Goal: Task Accomplishment & Management: Use online tool/utility

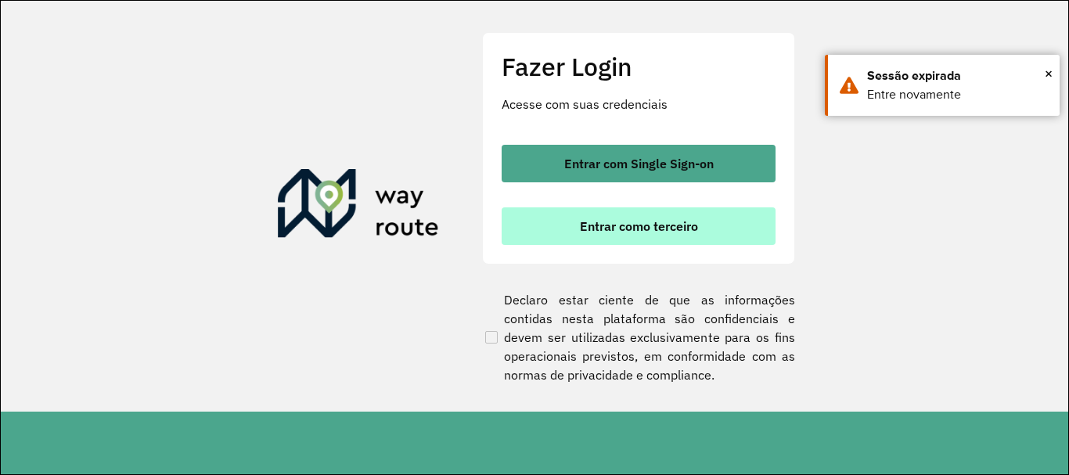
scroll to position [1026, 0]
click at [620, 235] on button "Entrar como terceiro" at bounding box center [639, 226] width 274 height 38
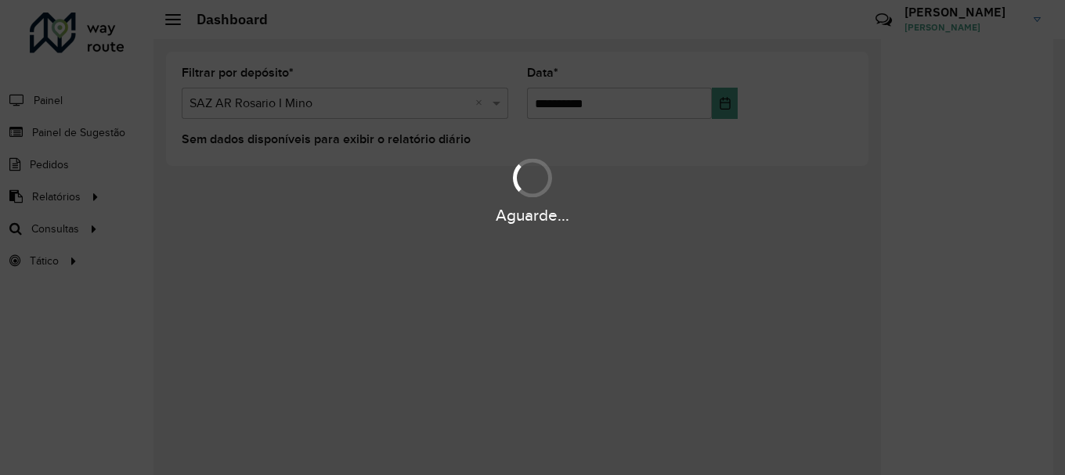
scroll to position [1026, 0]
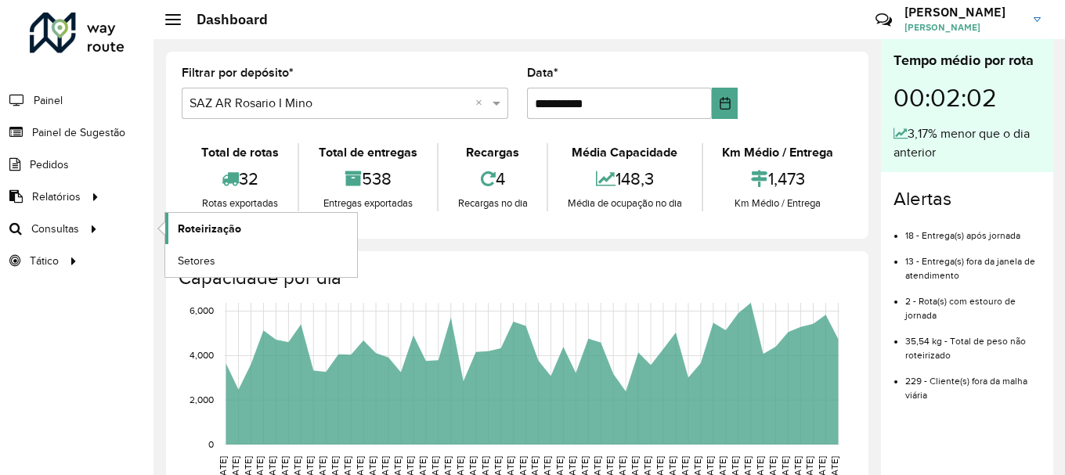
click at [220, 229] on span "Roteirização" at bounding box center [209, 229] width 63 height 16
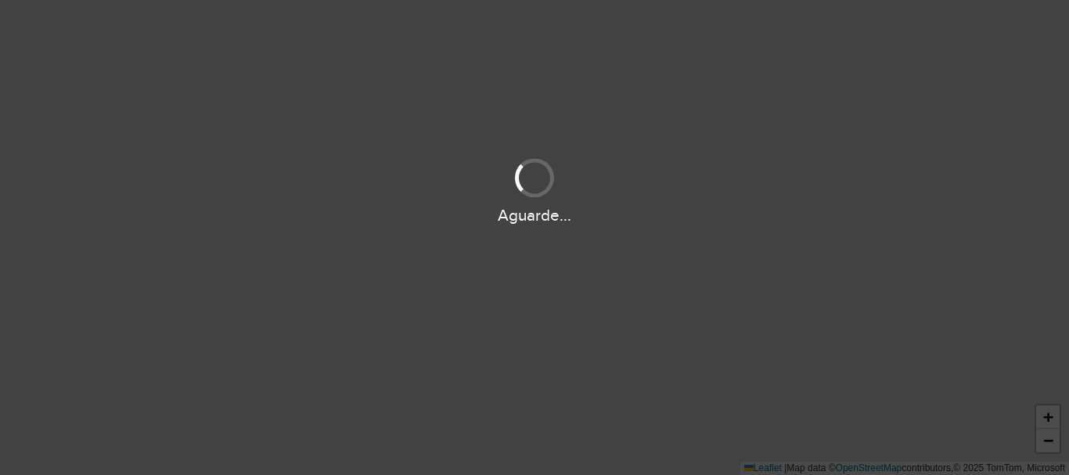
scroll to position [1026, 0]
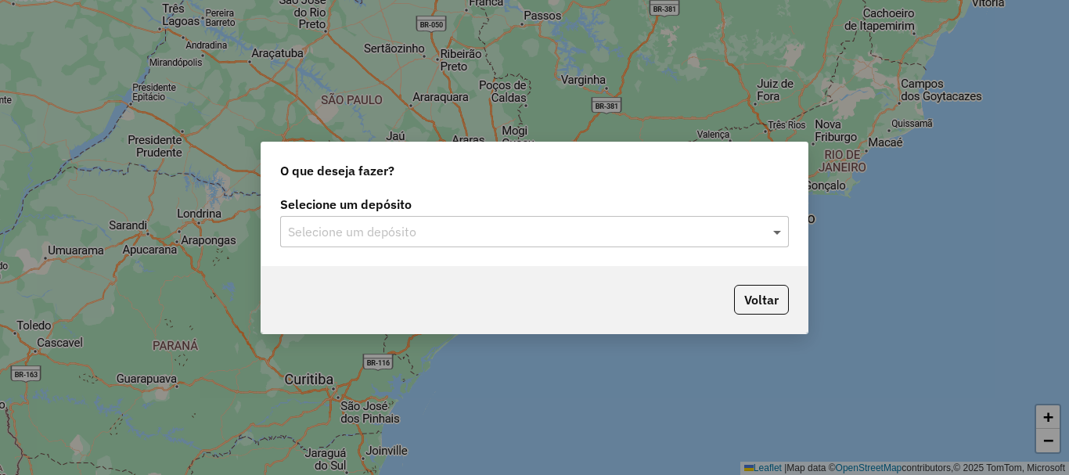
click at [775, 231] on span at bounding box center [779, 231] width 20 height 19
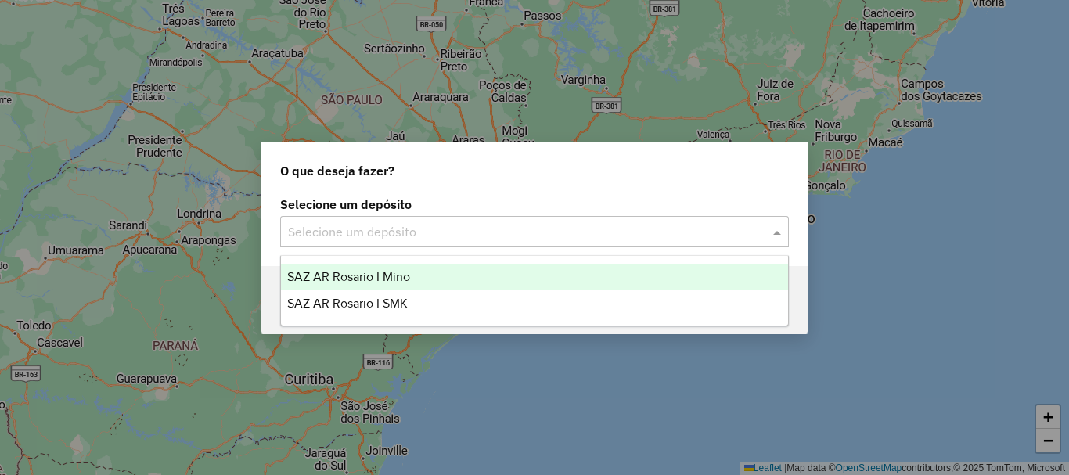
click at [362, 272] on span "SAZ AR Rosario I Mino" at bounding box center [348, 276] width 123 height 13
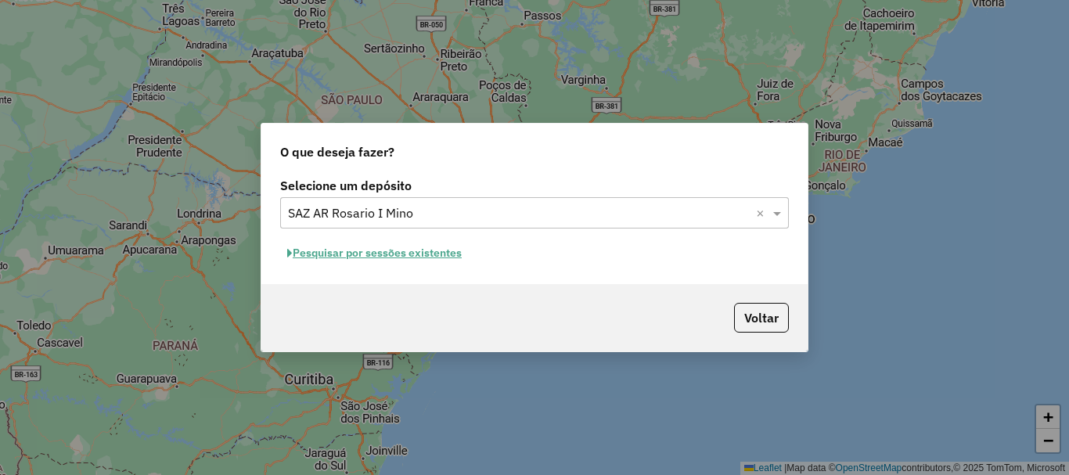
click at [389, 258] on button "Pesquisar por sessões existentes" at bounding box center [374, 253] width 189 height 24
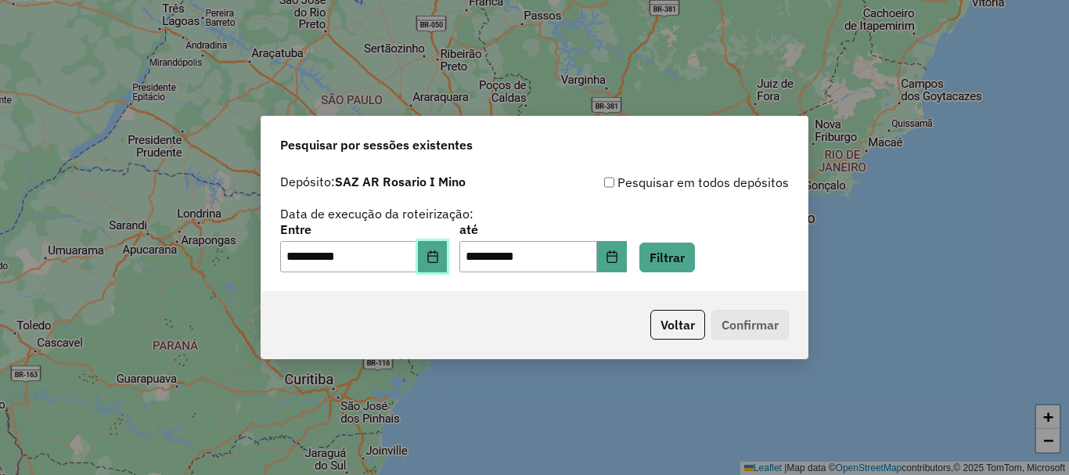
click at [440, 264] on button "Choose Date" at bounding box center [433, 256] width 30 height 31
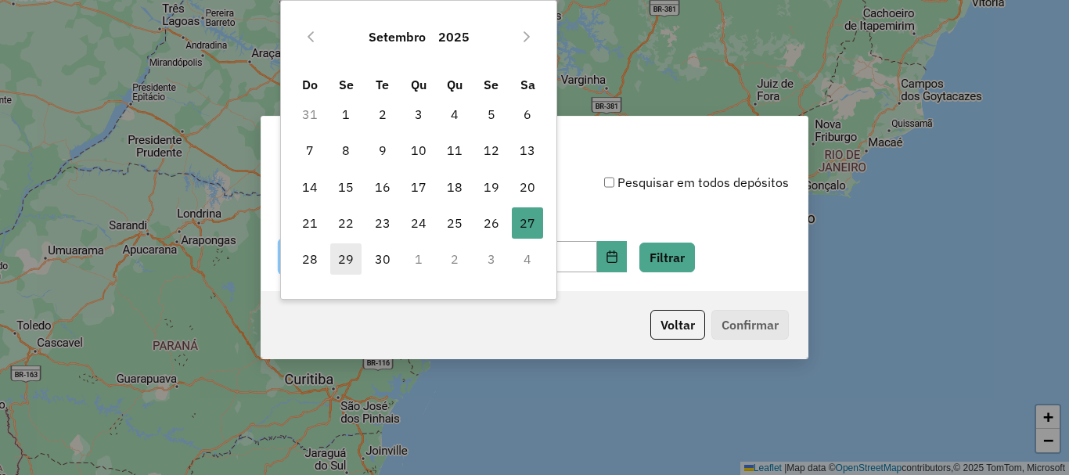
click at [340, 261] on span "29" at bounding box center [345, 258] width 31 height 31
type input "**********"
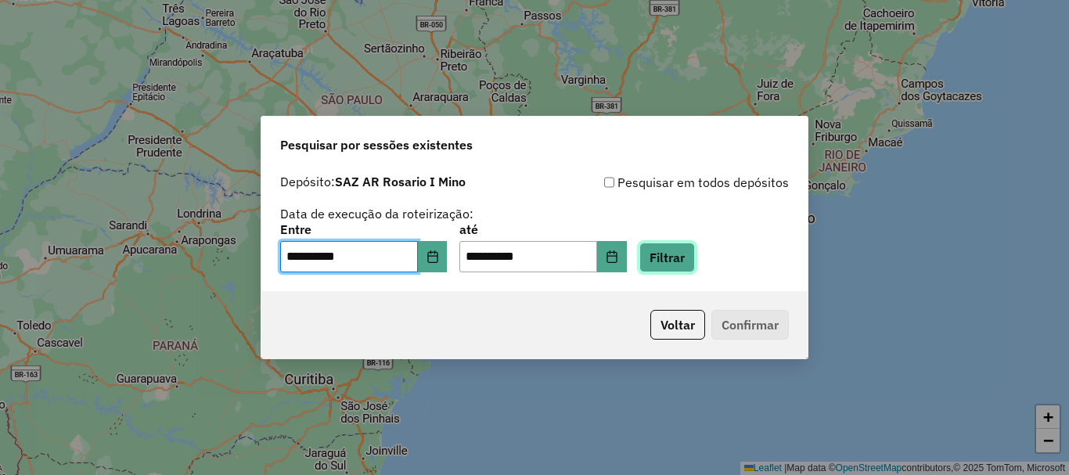
click at [681, 258] on button "Filtrar" at bounding box center [668, 258] width 56 height 30
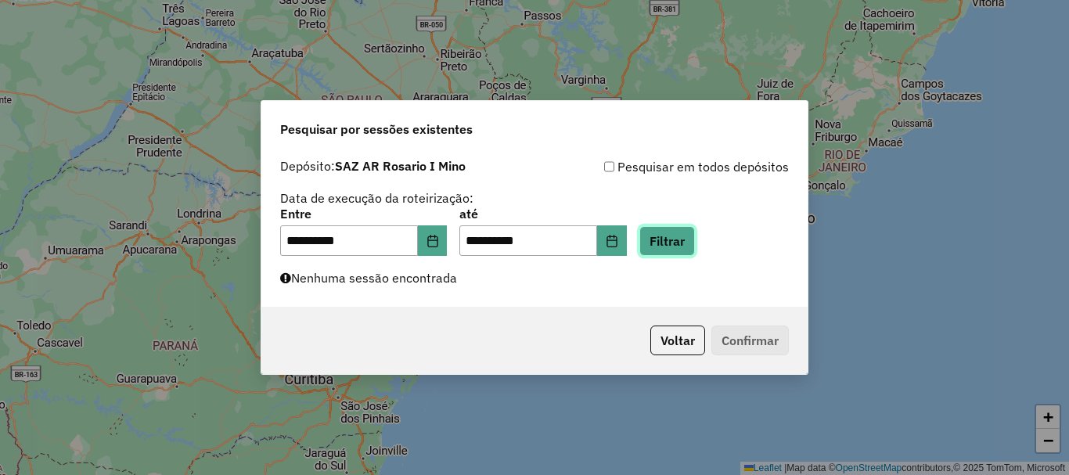
click at [695, 238] on button "Filtrar" at bounding box center [668, 241] width 56 height 30
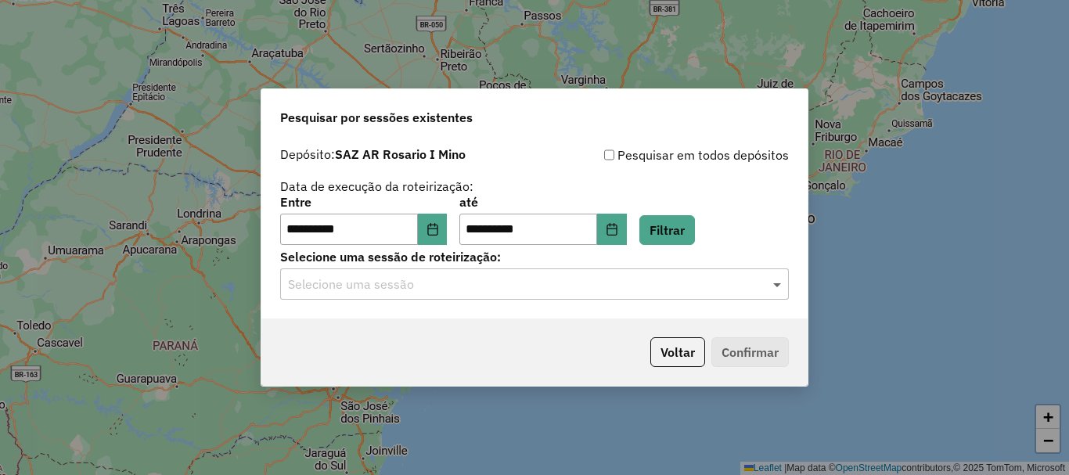
click at [776, 281] on span at bounding box center [779, 284] width 20 height 19
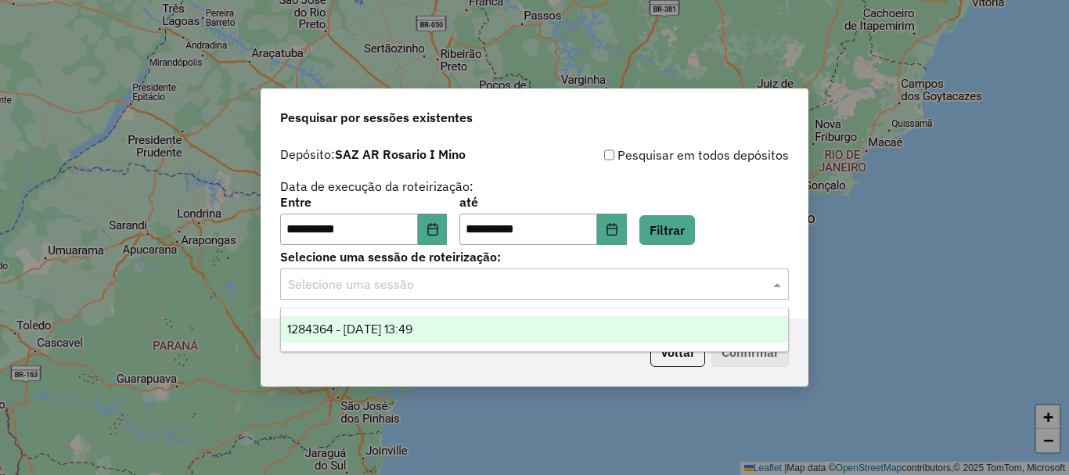
click at [413, 324] on span "1284364 - 29/09/2025 13:49" at bounding box center [349, 329] width 125 height 13
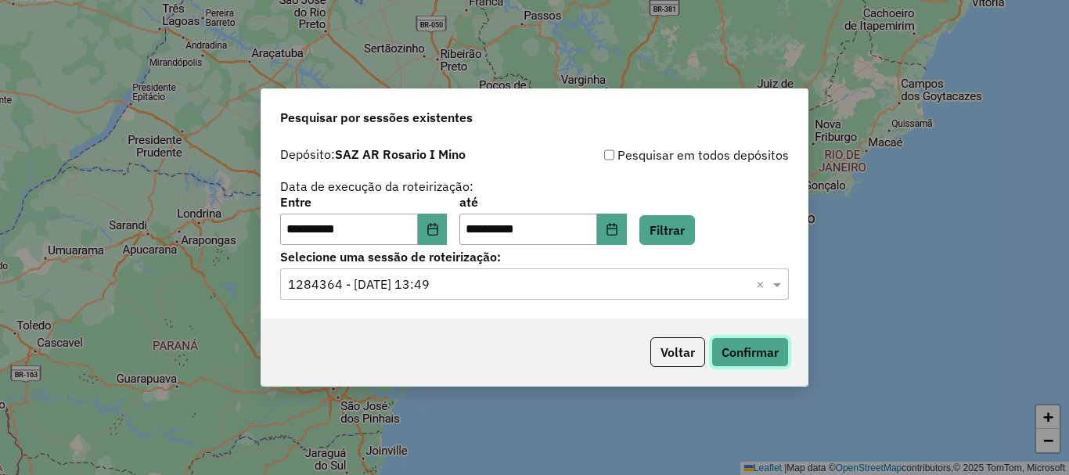
click at [748, 344] on button "Confirmar" at bounding box center [750, 352] width 77 height 30
click at [747, 351] on button "Confirmar" at bounding box center [750, 352] width 77 height 30
click at [777, 346] on button "Confirmar" at bounding box center [750, 352] width 77 height 30
click at [754, 348] on button "Confirmar" at bounding box center [750, 352] width 77 height 30
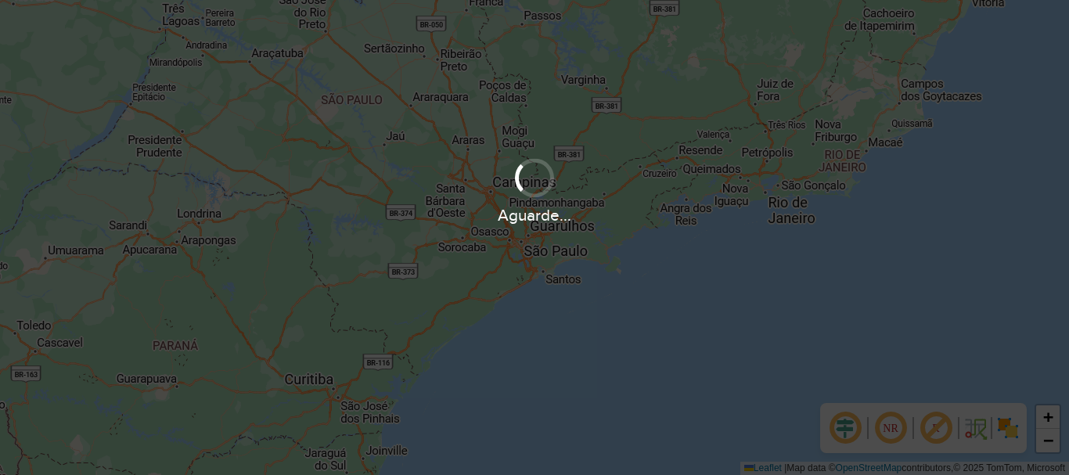
scroll to position [1026, 0]
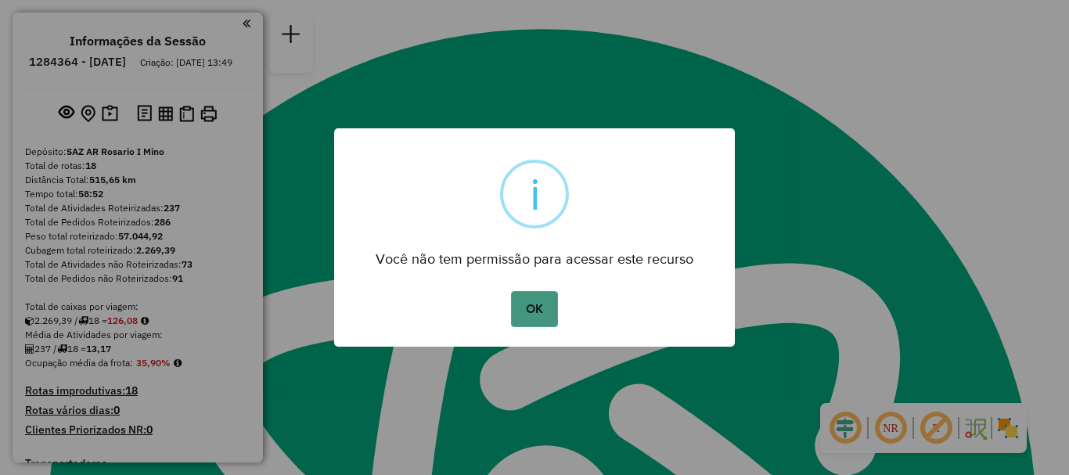
click at [539, 312] on button "OK" at bounding box center [534, 309] width 46 height 36
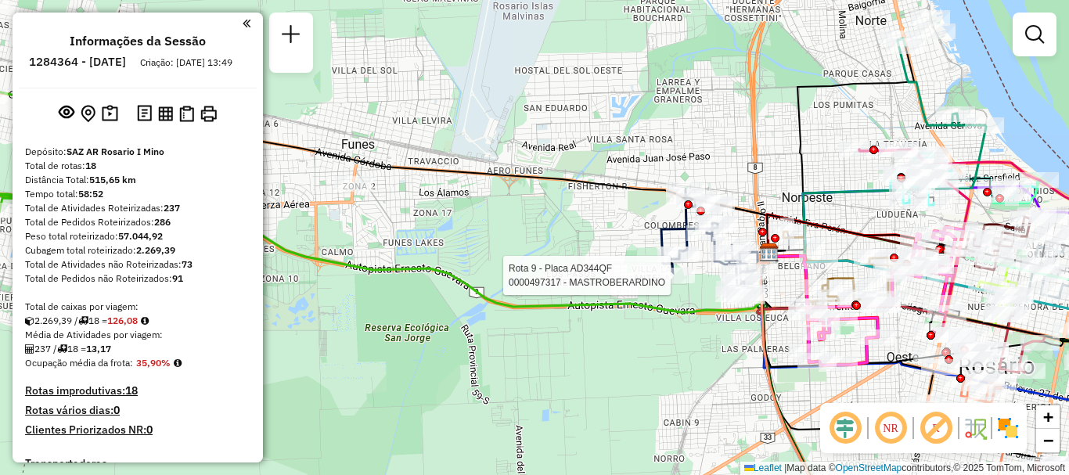
select select "**********"
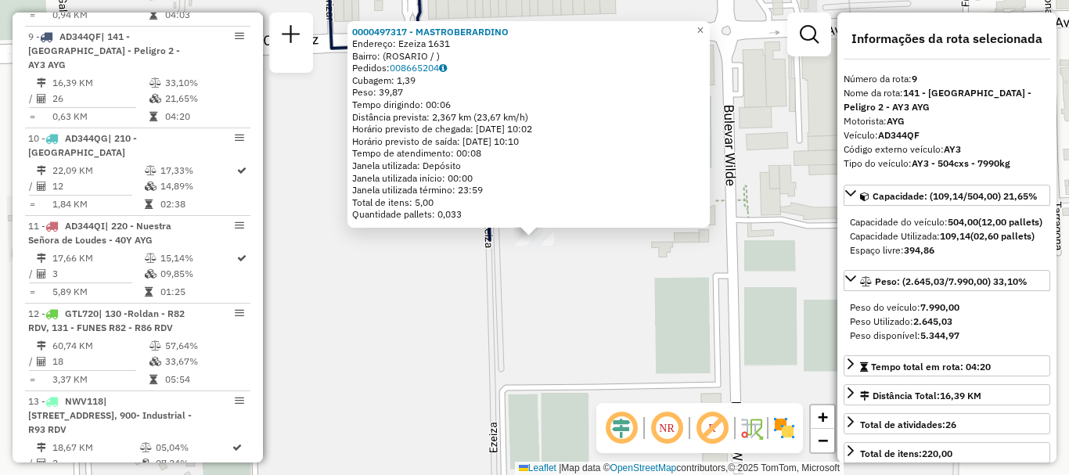
scroll to position [78, 0]
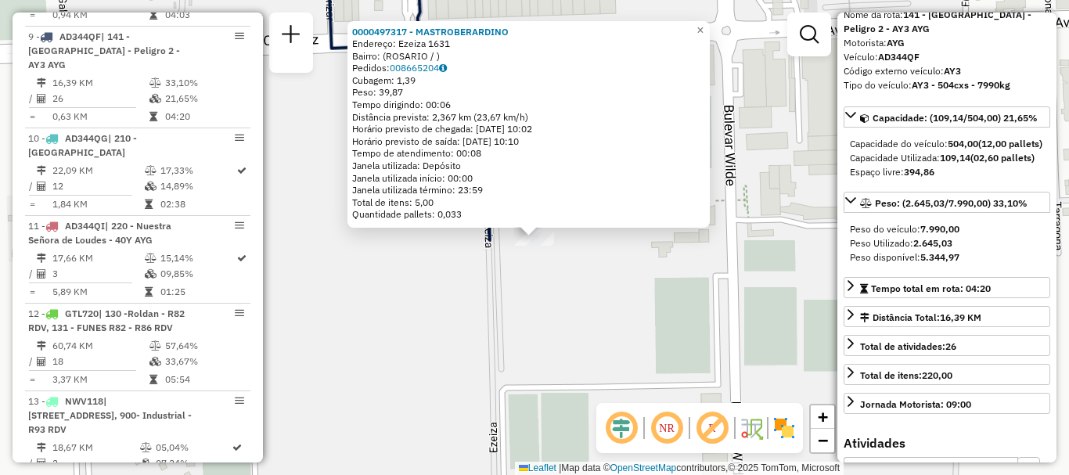
click at [780, 308] on div "0000497317 - MASTROBERARDINO Endereço: Ezeiza 1631 Bairro: (ROSARIO / ) Pedidos…" at bounding box center [534, 237] width 1069 height 475
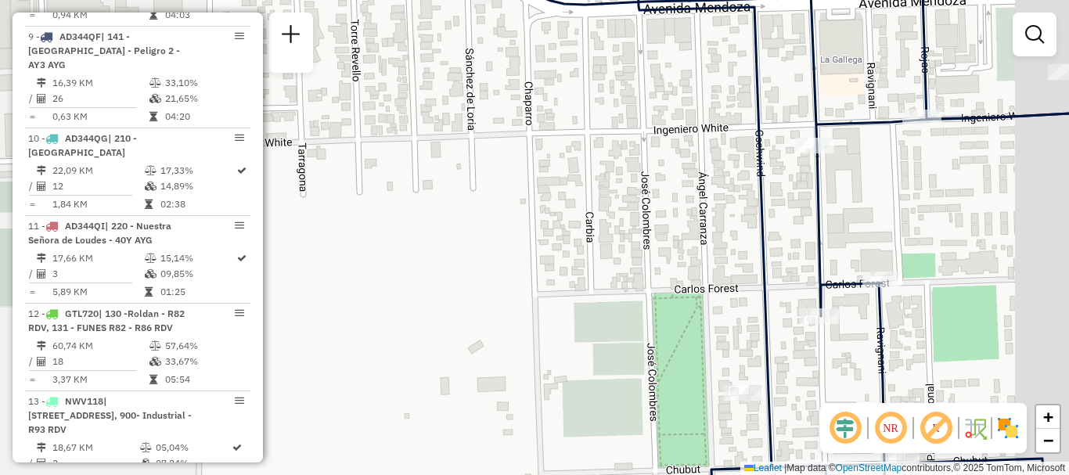
drag, startPoint x: 813, startPoint y: 269, endPoint x: 757, endPoint y: 239, distance: 64.1
click at [757, 239] on icon at bounding box center [752, 202] width 693 height 570
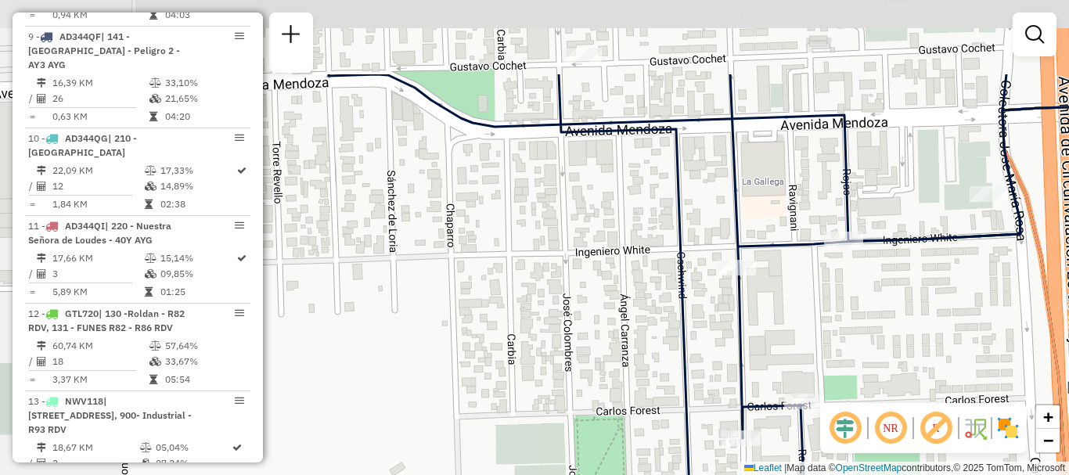
drag, startPoint x: 799, startPoint y: 212, endPoint x: 707, endPoint y: 335, distance: 153.7
click at [707, 335] on div "Janela de atendimento Grade de atendimento Capacidade Transportadoras Veículos …" at bounding box center [534, 237] width 1069 height 475
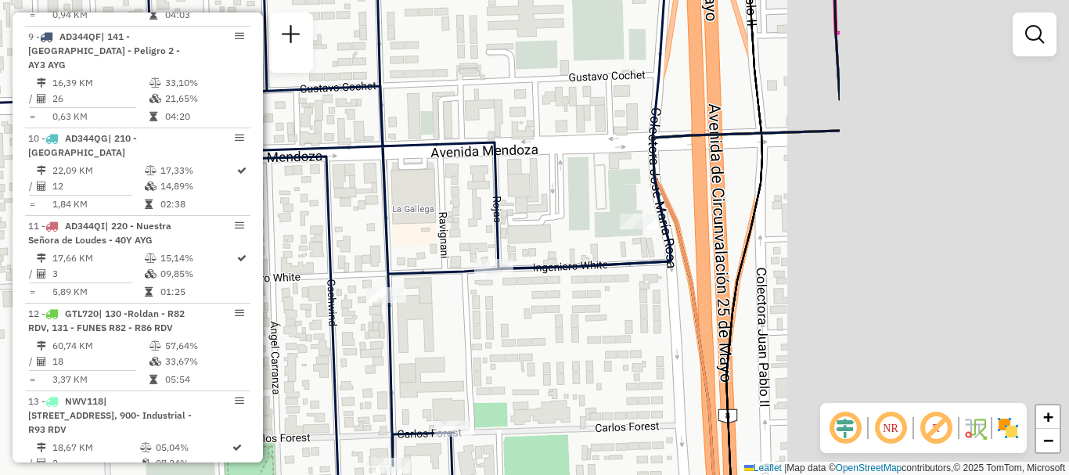
drag, startPoint x: 923, startPoint y: 219, endPoint x: 581, endPoint y: 249, distance: 343.4
click at [580, 247] on div "Janela de atendimento Grade de atendimento Capacidade Transportadoras Veículos …" at bounding box center [534, 237] width 1069 height 475
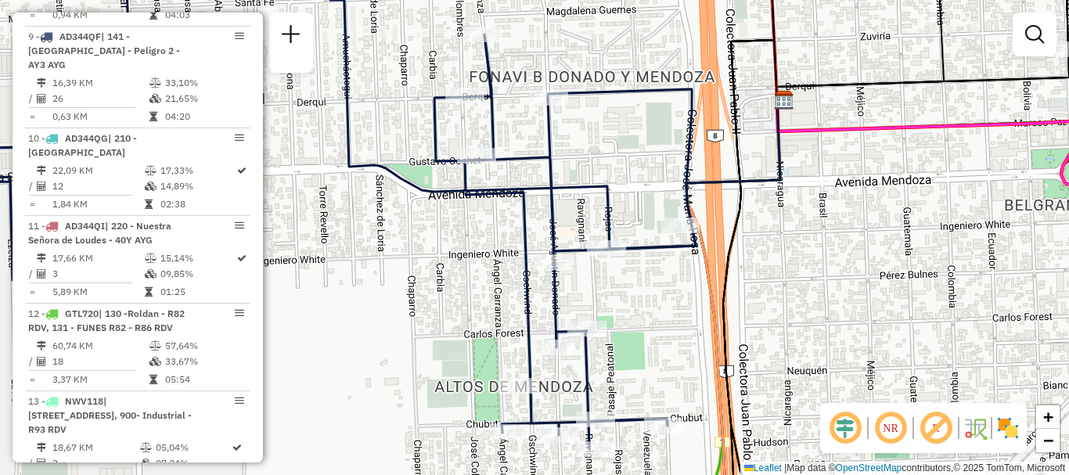
drag, startPoint x: 565, startPoint y: 294, endPoint x: 654, endPoint y: 261, distance: 94.4
click at [654, 261] on div "Janela de atendimento Grade de atendimento Capacidade Transportadoras Veículos …" at bounding box center [534, 237] width 1069 height 475
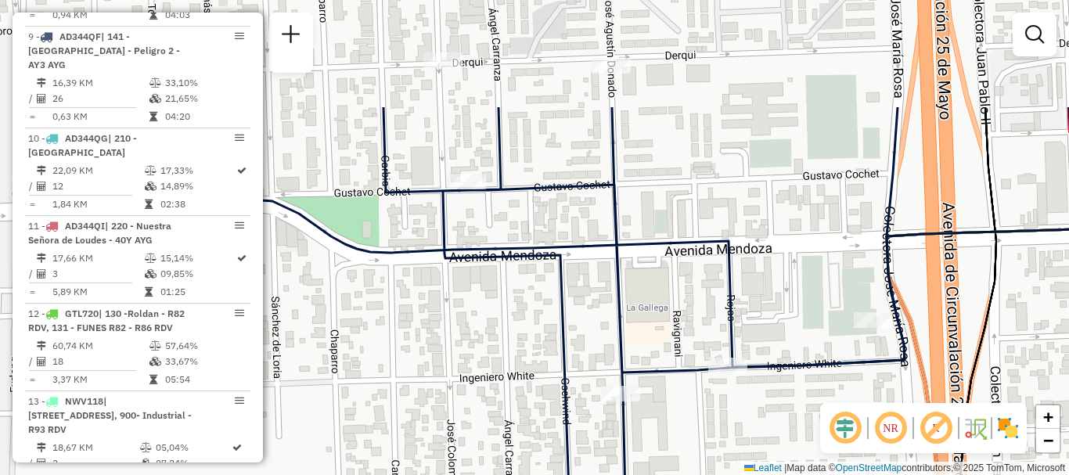
drag, startPoint x: 663, startPoint y: 232, endPoint x: 665, endPoint y: 355, distance: 122.1
click at [665, 355] on div "Janela de atendimento Grade de atendimento Capacidade Transportadoras Veículos …" at bounding box center [534, 237] width 1069 height 475
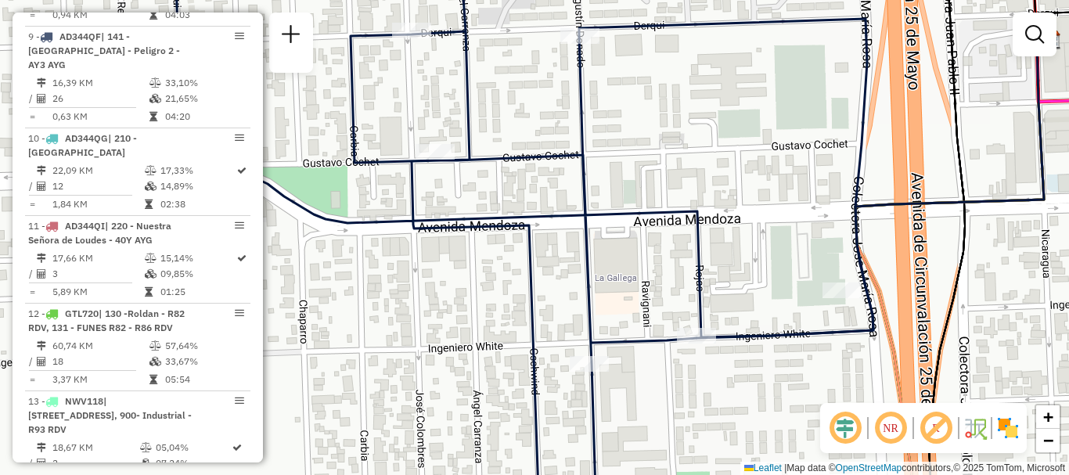
drag, startPoint x: 661, startPoint y: 319, endPoint x: 548, endPoint y: 166, distance: 190.8
click at [553, 170] on div "Janela de atendimento Grade de atendimento Capacidade Transportadoras Veículos …" at bounding box center [534, 237] width 1069 height 475
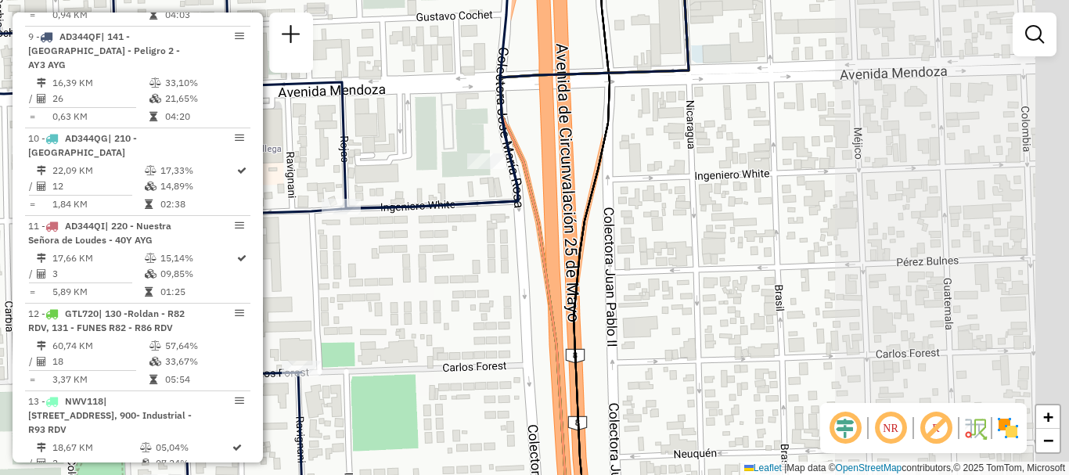
drag, startPoint x: 683, startPoint y: 239, endPoint x: 506, endPoint y: 258, distance: 177.2
click at [438, 261] on div "Janela de atendimento Grade de atendimento Capacidade Transportadoras Veículos …" at bounding box center [534, 237] width 1069 height 475
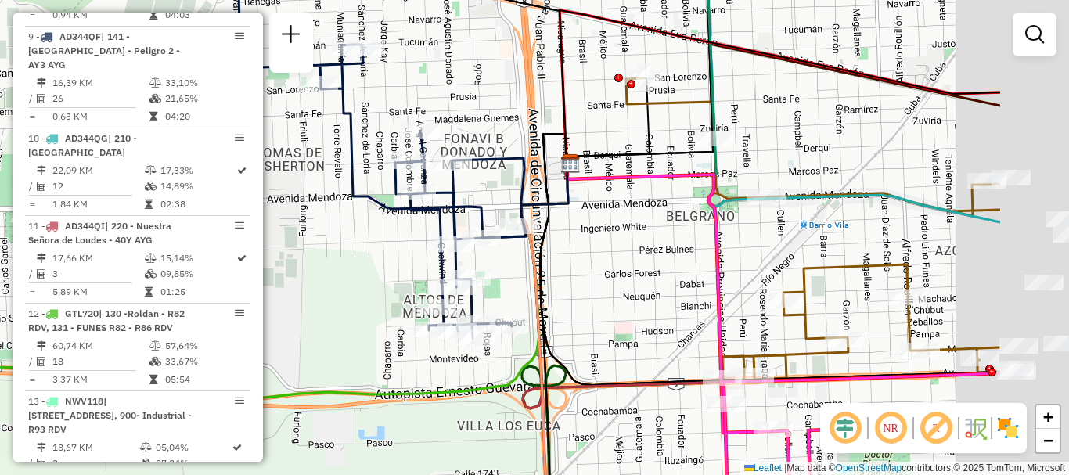
drag, startPoint x: 727, startPoint y: 189, endPoint x: 588, endPoint y: 227, distance: 144.3
click at [588, 227] on div "Janela de atendimento Grade de atendimento Capacidade Transportadoras Veículos …" at bounding box center [534, 237] width 1069 height 475
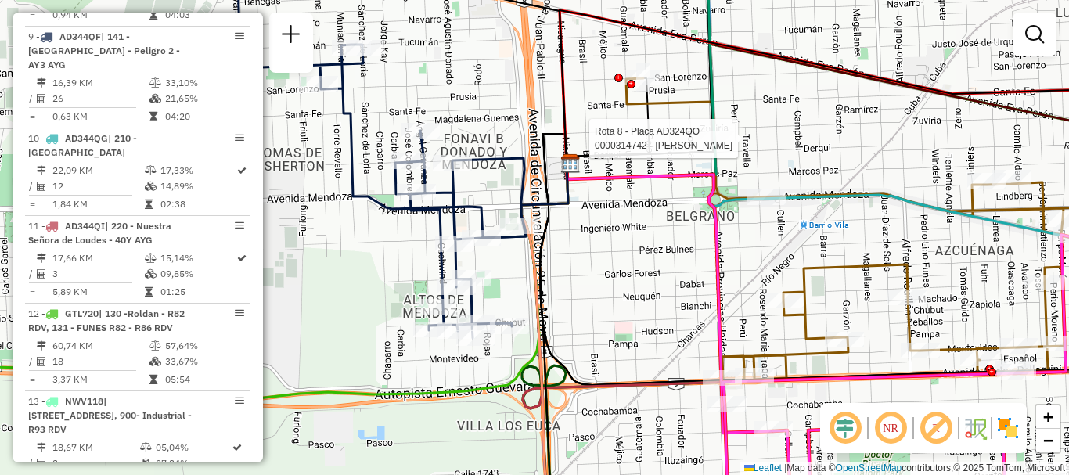
select select "**********"
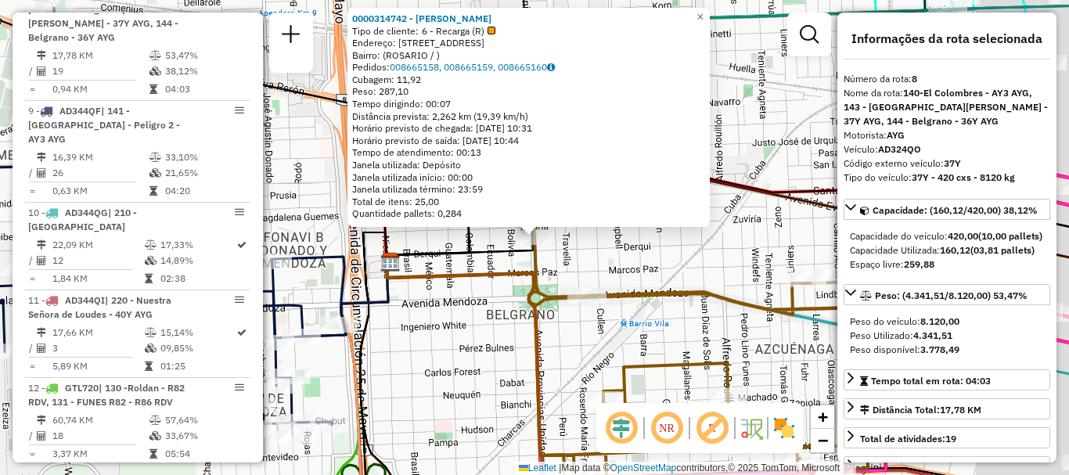
scroll to position [1242, 0]
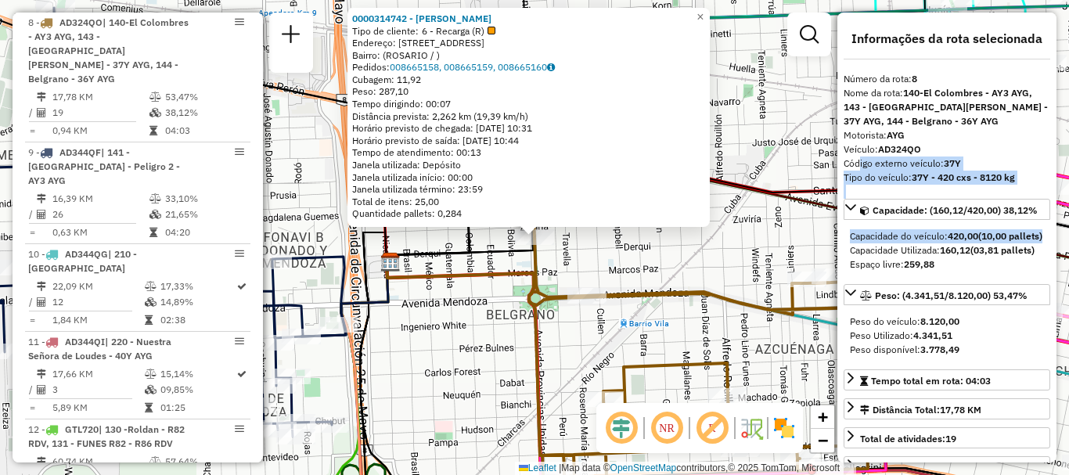
drag, startPoint x: 859, startPoint y: 182, endPoint x: 854, endPoint y: 159, distance: 23.9
type textarea "**********"
click at [854, 159] on div "**********" at bounding box center [947, 238] width 219 height 450
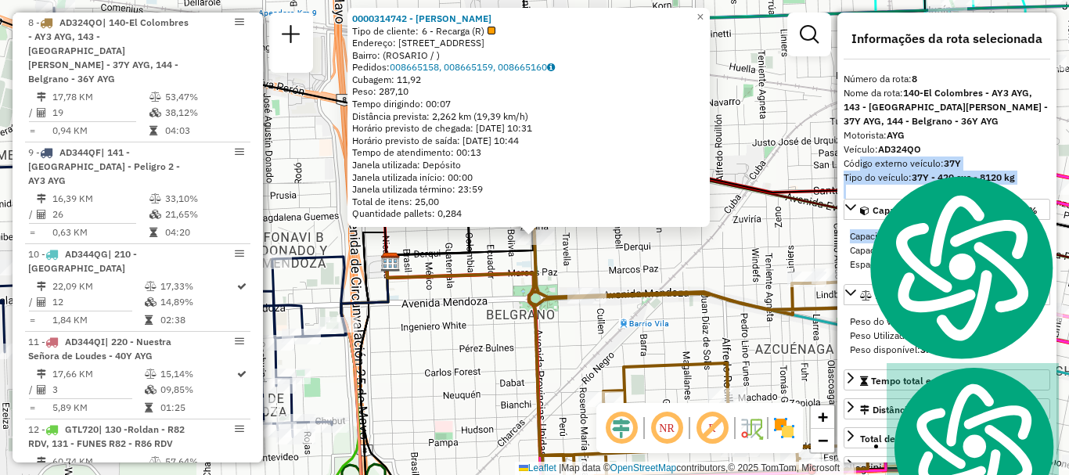
scroll to position [235, 0]
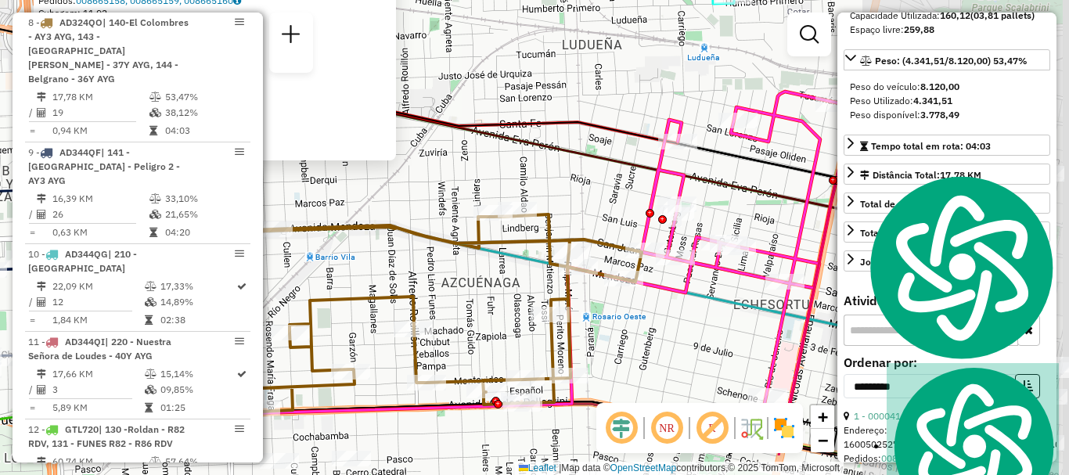
drag, startPoint x: 766, startPoint y: 351, endPoint x: 452, endPoint y: 285, distance: 320.9
click at [452, 285] on div "0000314742 - LIN ZHIMEI Tipo de cliente: 6 - Recarga (R) Endereço: AVENIDA PROV…" at bounding box center [534, 237] width 1069 height 475
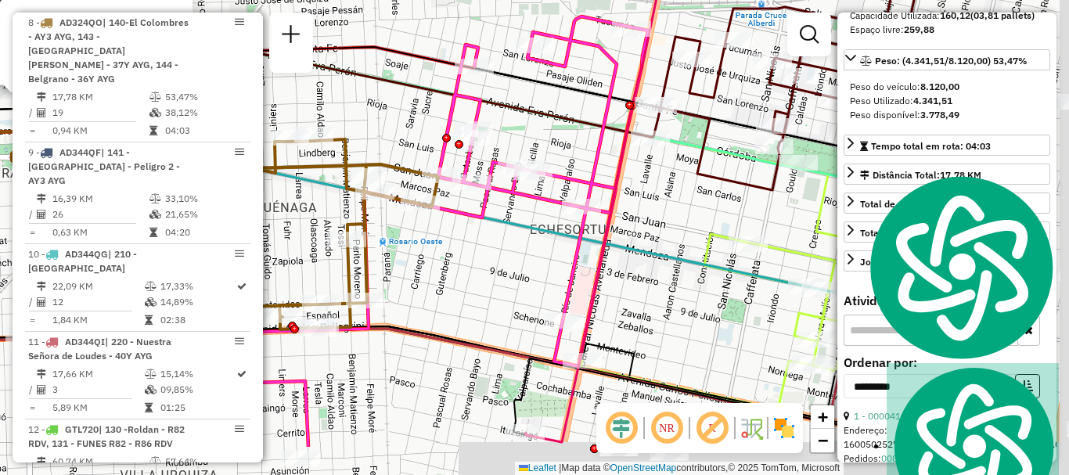
drag, startPoint x: 500, startPoint y: 314, endPoint x: 263, endPoint y: 234, distance: 250.3
click at [262, 230] on hb-router-mapa "Informações da Sessão 1284364 - 29/09/2025 Criação: 27/09/2025 13:49 Depósito: …" at bounding box center [534, 237] width 1069 height 475
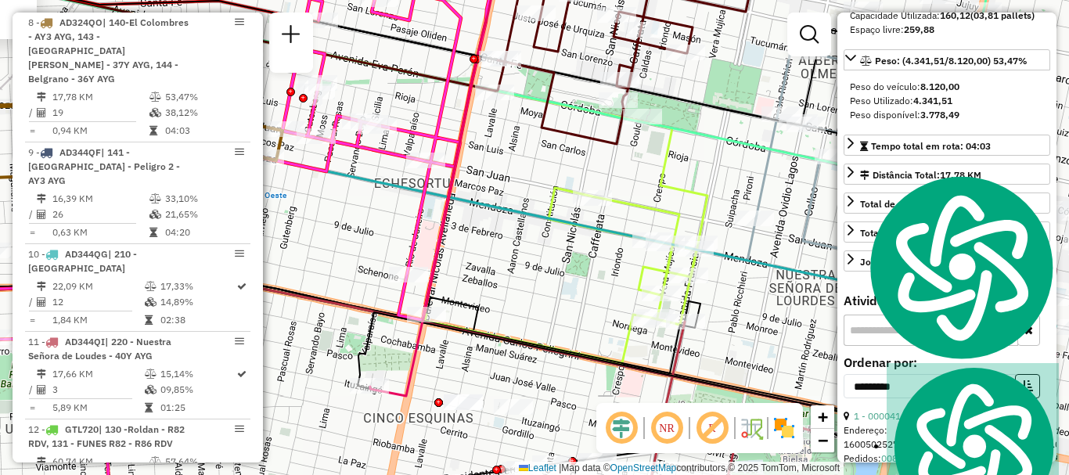
drag, startPoint x: 616, startPoint y: 226, endPoint x: 513, endPoint y: 198, distance: 107.1
click at [513, 198] on div "0000314742 - LIN ZHIMEI Tipo de cliente: 6 - Recarga (R) Endereço: AVENIDA PROV…" at bounding box center [534, 237] width 1069 height 475
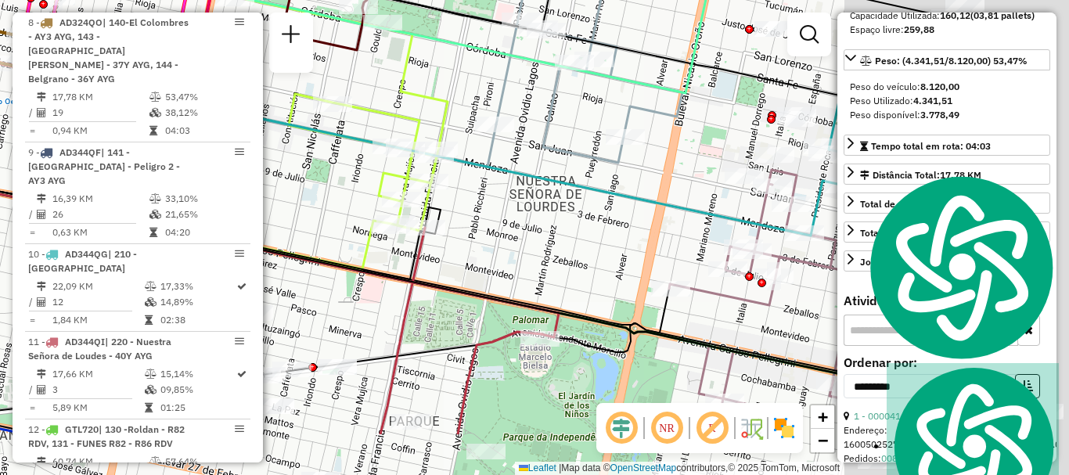
drag, startPoint x: 558, startPoint y: 240, endPoint x: 373, endPoint y: 186, distance: 193.2
click at [344, 162] on div "0000314742 - LIN ZHIMEI Tipo de cliente: 6 - Recarga (R) Endereço: AVENIDA PROV…" at bounding box center [534, 237] width 1069 height 475
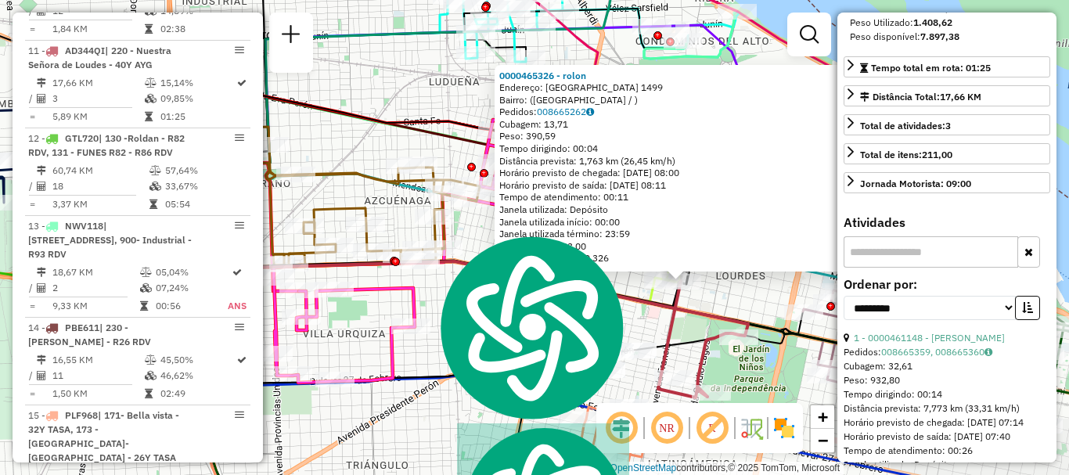
scroll to position [456, 0]
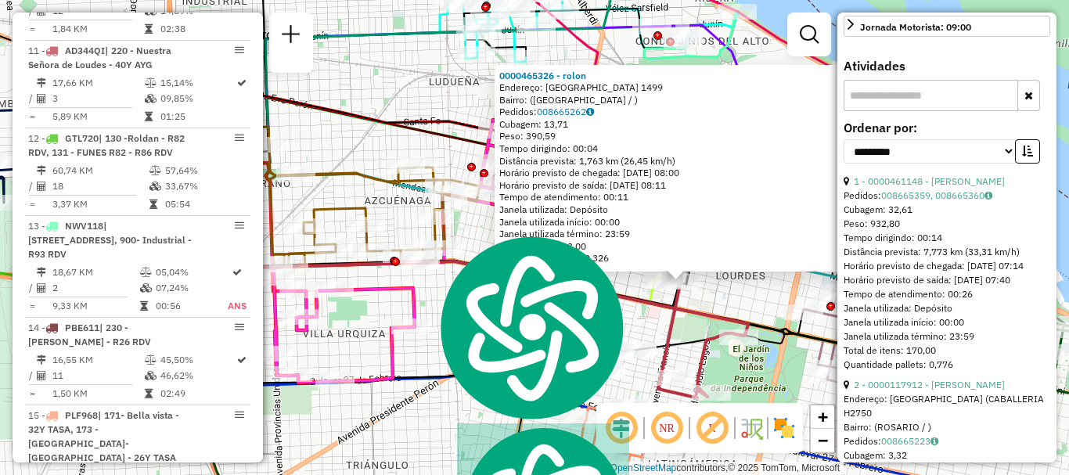
click at [745, 308] on div "0000465326 - rolon Endereço: francia 1499 Bairro: (rosario / ) Pedidos: 0086652…" at bounding box center [534, 237] width 1069 height 475
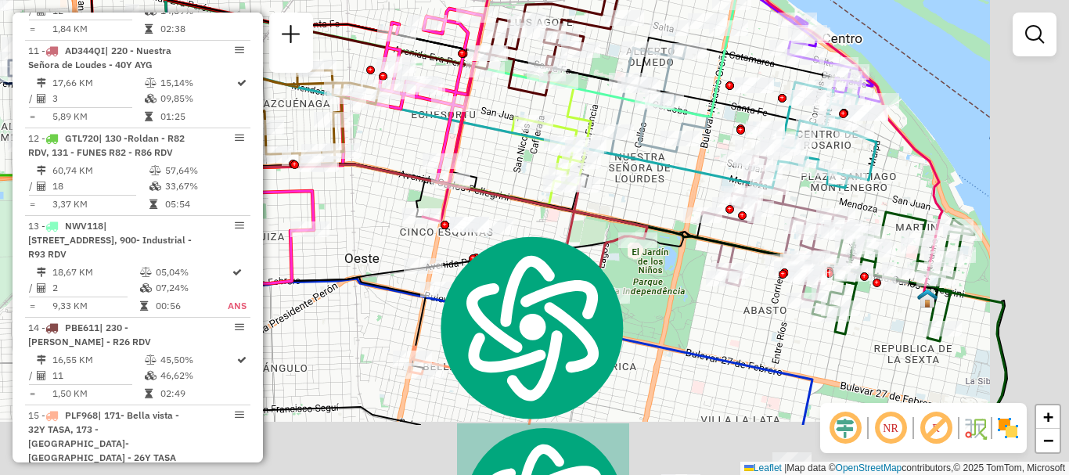
drag, startPoint x: 741, startPoint y: 283, endPoint x: 623, endPoint y: 182, distance: 155.5
click at [630, 182] on div "Janela de atendimento Grade de atendimento Capacidade Transportadoras Veículos …" at bounding box center [534, 237] width 1069 height 475
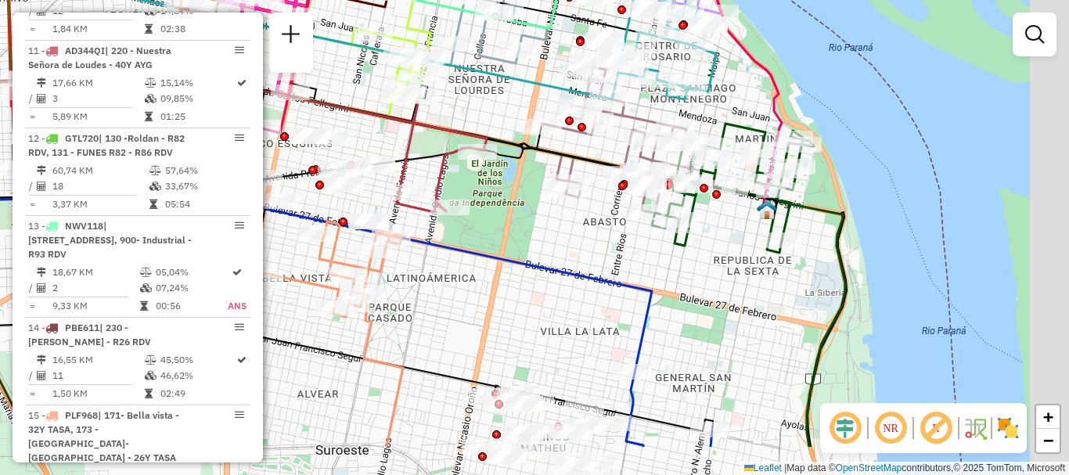
drag, startPoint x: 706, startPoint y: 319, endPoint x: 586, endPoint y: 247, distance: 139.8
click at [588, 247] on div "Janela de atendimento Grade de atendimento Capacidade Transportadoras Veículos …" at bounding box center [534, 237] width 1069 height 475
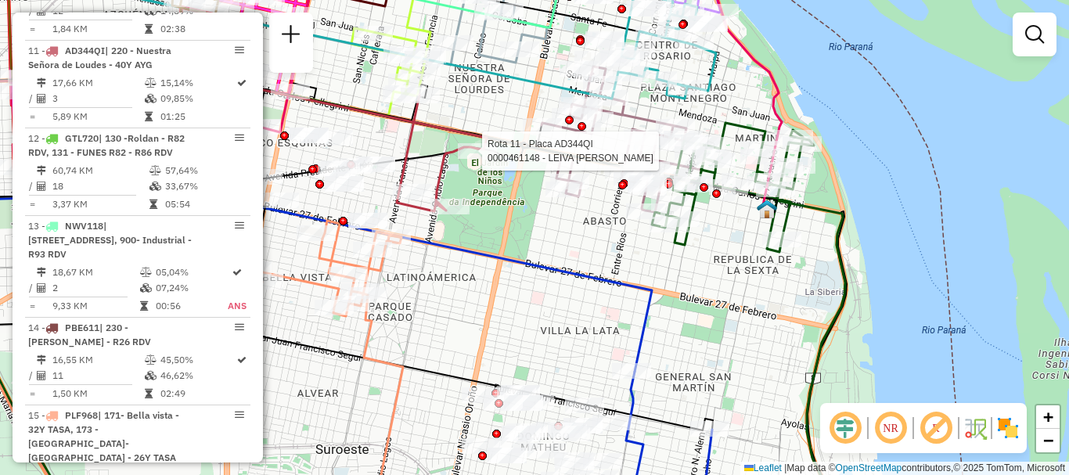
select select "**********"
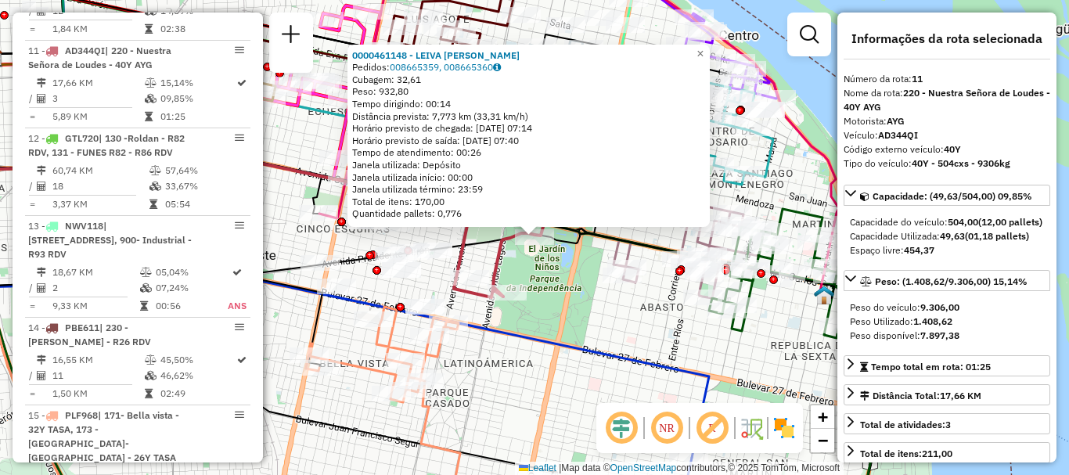
click at [778, 347] on div "0000461148 - LEIVA JUAN MANUEL Pedidos: 008665359, 008665360 Cubagem: 32,61 Pes…" at bounding box center [534, 237] width 1069 height 475
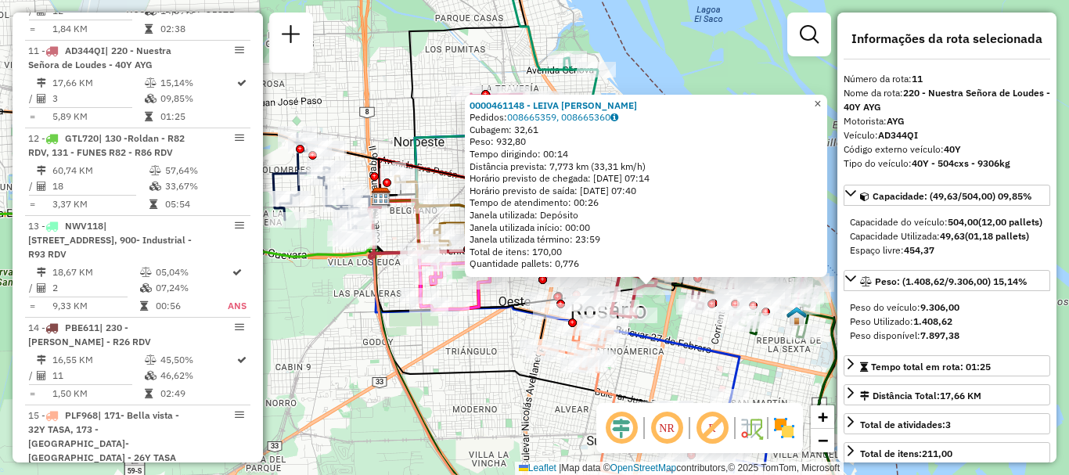
click at [821, 97] on span "×" at bounding box center [817, 103] width 7 height 13
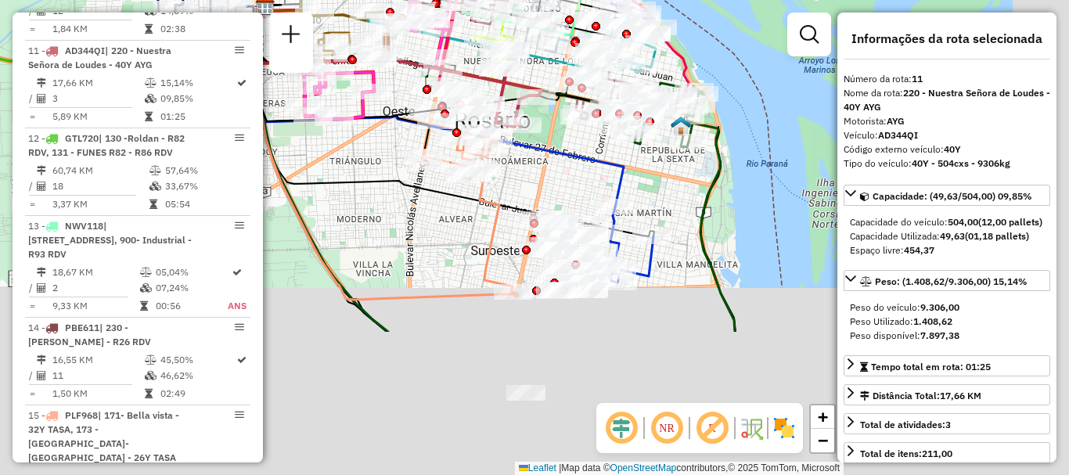
drag, startPoint x: 784, startPoint y: 257, endPoint x: 668, endPoint y: 67, distance: 222.7
click at [668, 67] on div "Rota 10 - Placa AD344QG 0000462089 - MONZON JOSE LUIS Rota 10 - Placa AD344QG 0…" at bounding box center [534, 237] width 1069 height 475
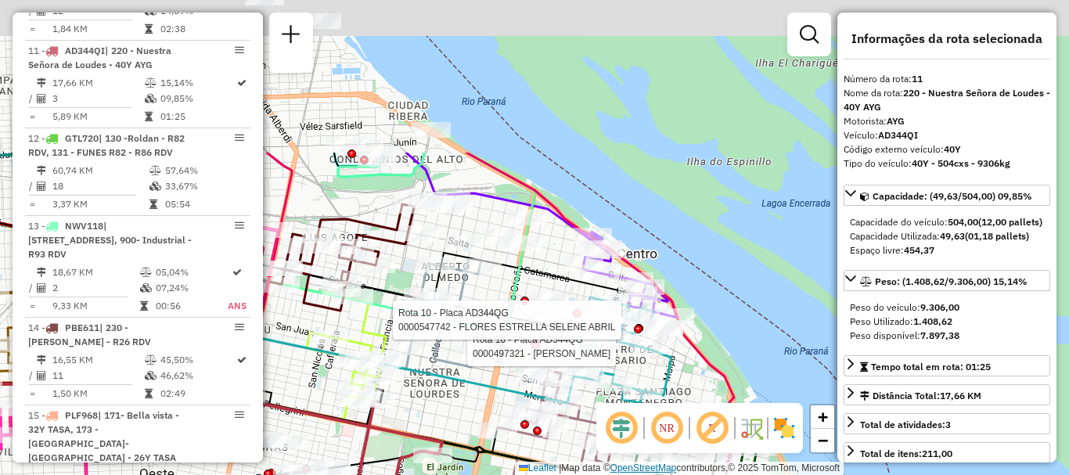
click at [668, 466] on div "Rota 10 - Placa AD344QG 0000497321 - Manzur Fortunato Alberto Rota 10 - Placa A…" at bounding box center [534, 237] width 1069 height 475
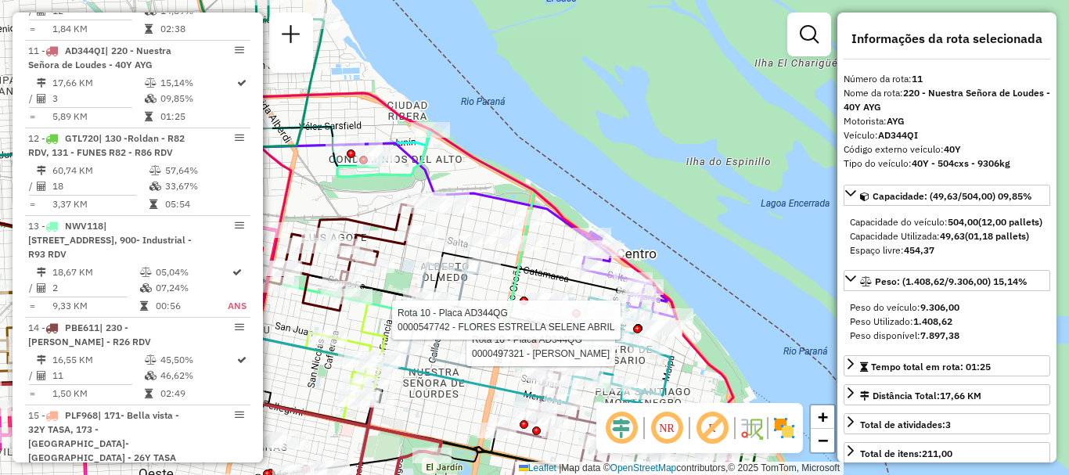
click at [671, 362] on icon at bounding box center [623, 350] width 95 height 106
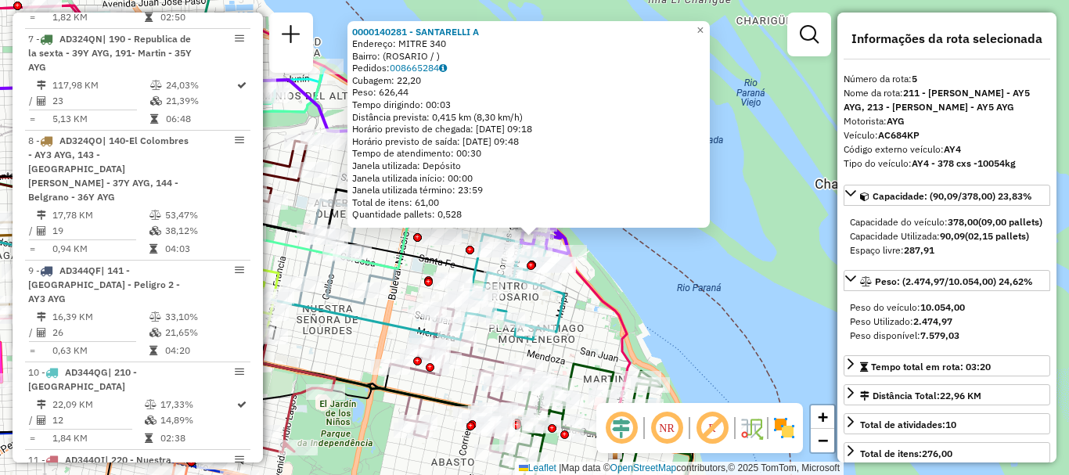
scroll to position [950, 0]
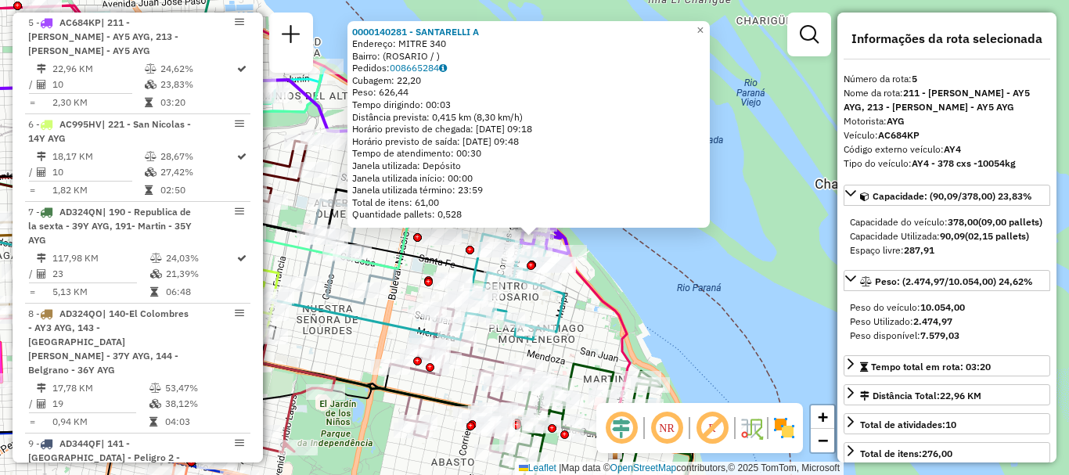
click at [695, 308] on div "0000140281 - SANTARELLI A Endereço: MITRE 340 Bairro: (ROSARIO / ) Pedidos: 008…" at bounding box center [534, 237] width 1069 height 475
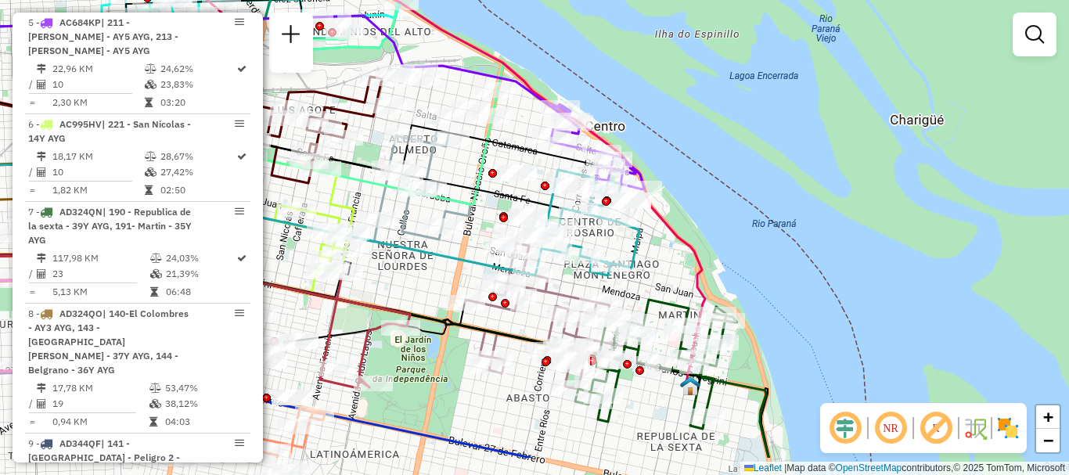
drag, startPoint x: 511, startPoint y: 295, endPoint x: 675, endPoint y: 194, distance: 192.3
click at [676, 191] on div "Janela de atendimento Grade de atendimento Capacidade Transportadoras Veículos …" at bounding box center [534, 237] width 1069 height 475
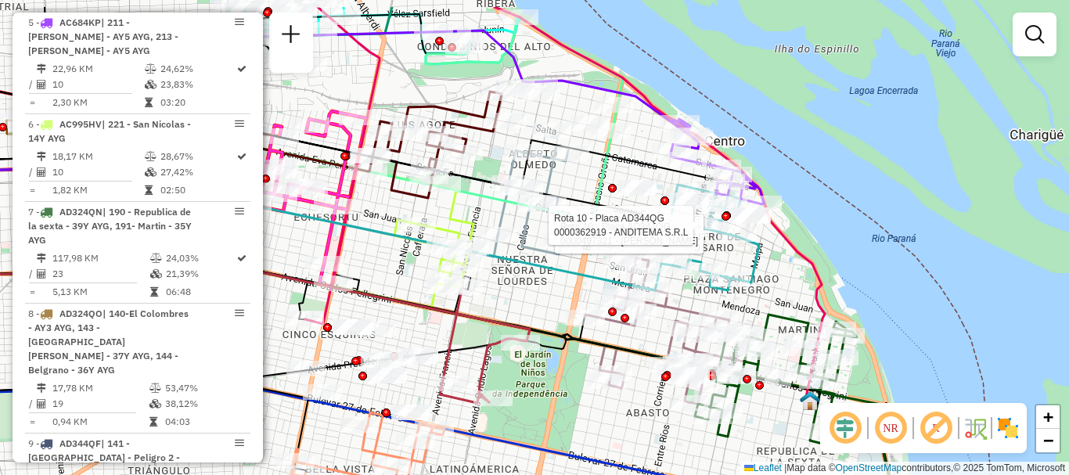
drag, startPoint x: 575, startPoint y: 249, endPoint x: 589, endPoint y: 283, distance: 37.2
click at [582, 249] on div at bounding box center [562, 241] width 39 height 16
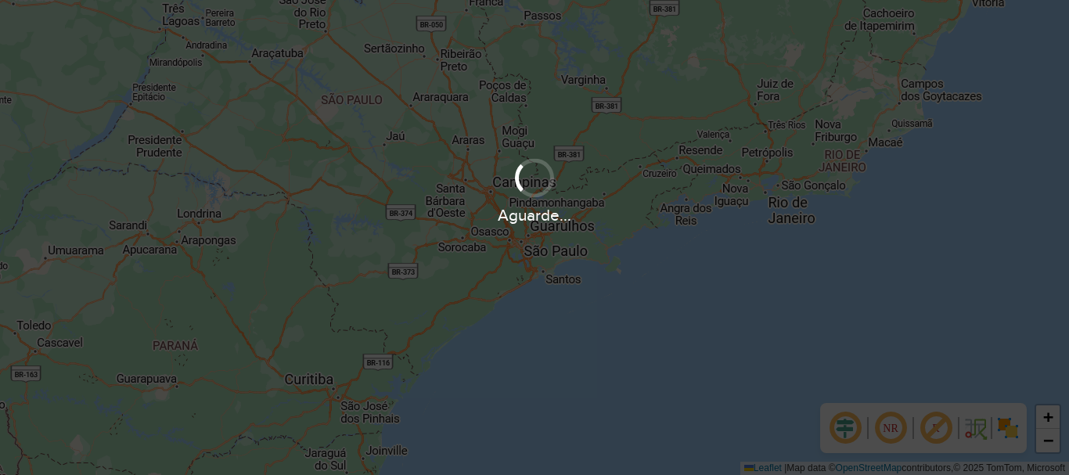
scroll to position [1026, 0]
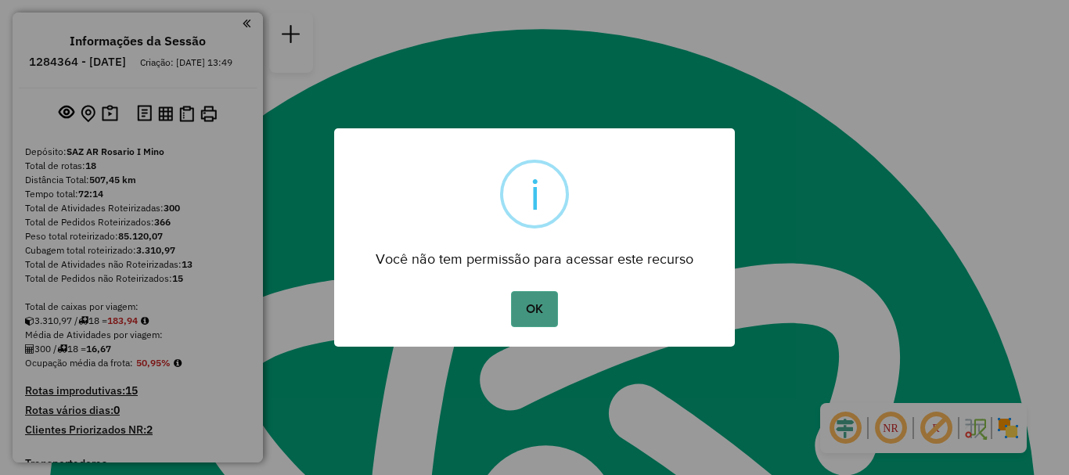
click at [517, 305] on button "OK" at bounding box center [534, 309] width 46 height 36
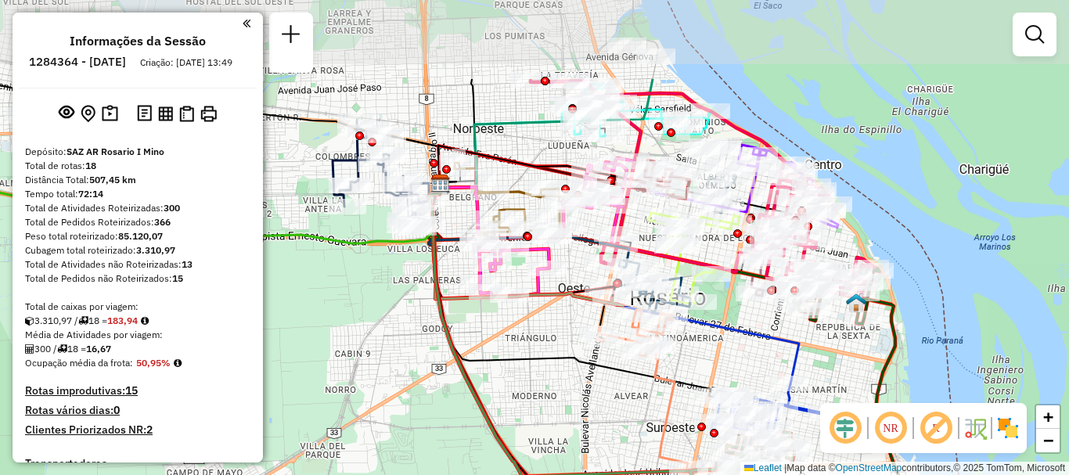
drag, startPoint x: 481, startPoint y: 263, endPoint x: 480, endPoint y: 313, distance: 50.1
click at [480, 313] on div "Janela de atendimento Grade de atendimento Capacidade Transportadoras Veículos …" at bounding box center [534, 237] width 1069 height 475
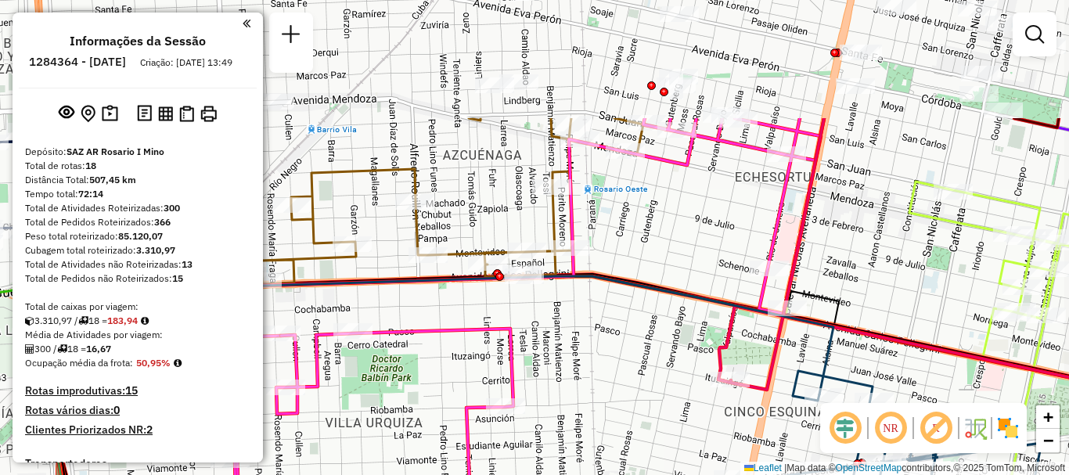
drag, startPoint x: 609, startPoint y: 300, endPoint x: 569, endPoint y: 383, distance: 92.1
click at [569, 383] on div "Janela de atendimento Grade de atendimento Capacidade Transportadoras Veículos …" at bounding box center [534, 237] width 1069 height 475
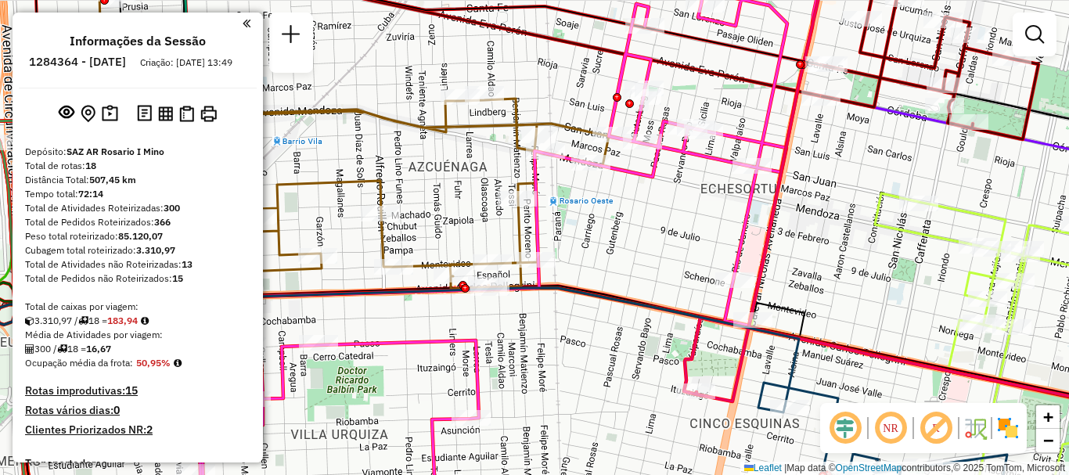
drag, startPoint x: 590, startPoint y: 355, endPoint x: 530, endPoint y: 377, distance: 64.4
click at [530, 377] on div "Janela de atendimento Grade de atendimento Capacidade Transportadoras Veículos …" at bounding box center [534, 237] width 1069 height 475
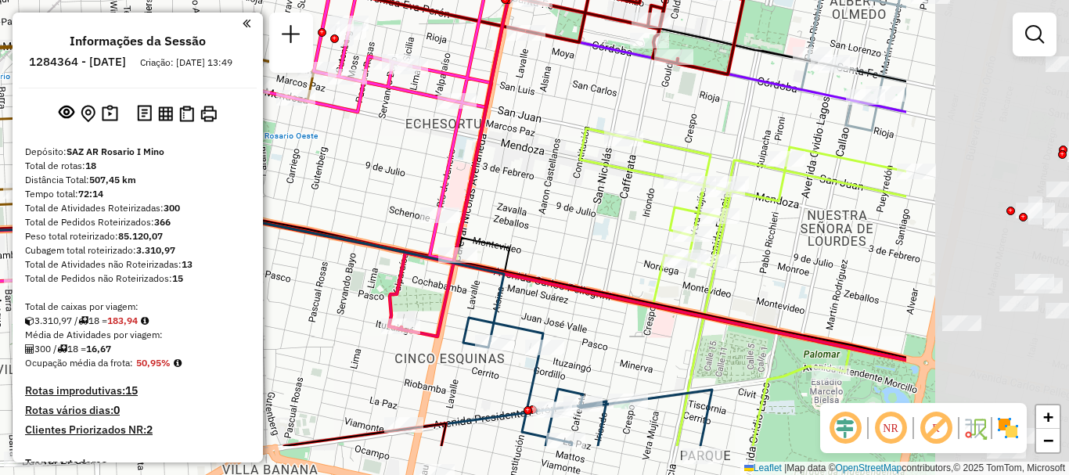
drag, startPoint x: 517, startPoint y: 325, endPoint x: 236, endPoint y: 251, distance: 290.5
click at [226, 243] on hb-router-mapa "Informações da Sessão 1284364 - 29/09/2025 Criação: 27/09/2025 13:49 Depósito: …" at bounding box center [534, 237] width 1069 height 475
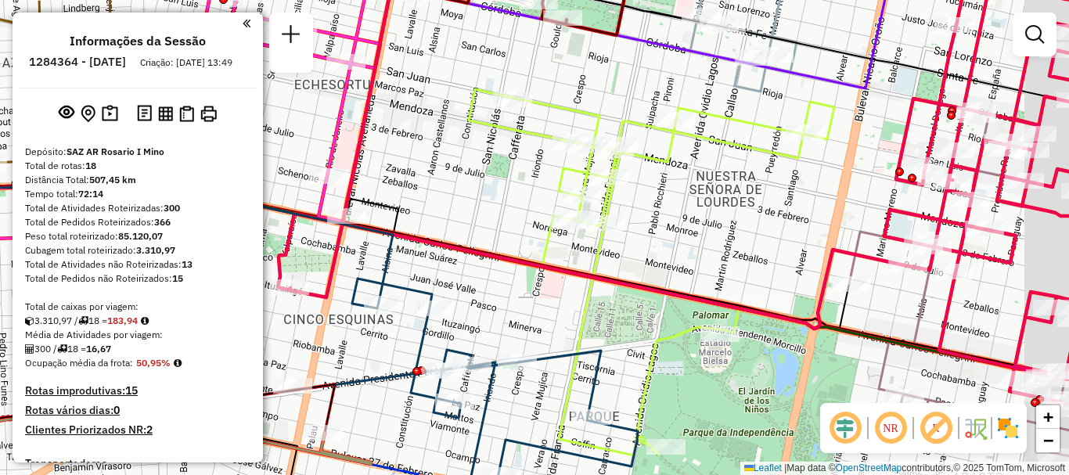
drag, startPoint x: 750, startPoint y: 302, endPoint x: 662, endPoint y: 270, distance: 93.4
click at [662, 270] on div "Rota 8 - Placa AD324QO 0000419478 - CHEN YUQIANG Janela de atendimento Grade de…" at bounding box center [534, 237] width 1069 height 475
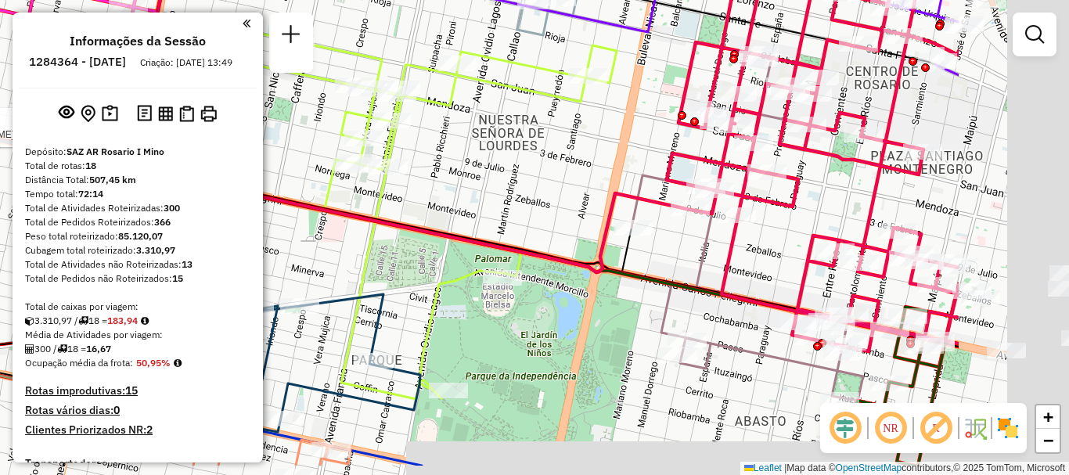
drag, startPoint x: 662, startPoint y: 256, endPoint x: 432, endPoint y: 204, distance: 235.9
click at [442, 205] on div "Rota 8 - Placa AD324QO 0000419478 - CHEN YUQIANG Janela de atendimento Grade de…" at bounding box center [534, 237] width 1069 height 475
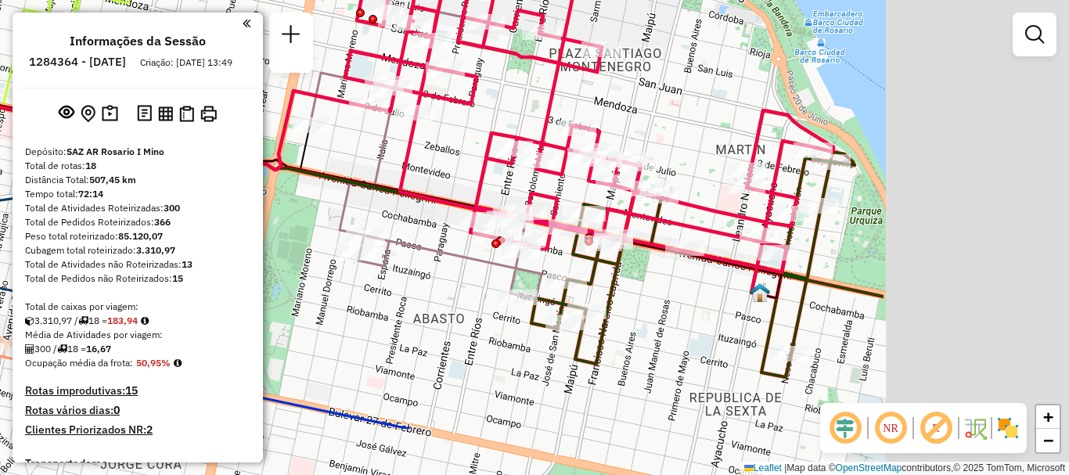
drag, startPoint x: 613, startPoint y: 270, endPoint x: 319, endPoint y: 176, distance: 309.0
click at [319, 175] on icon at bounding box center [242, 161] width 1283 height 272
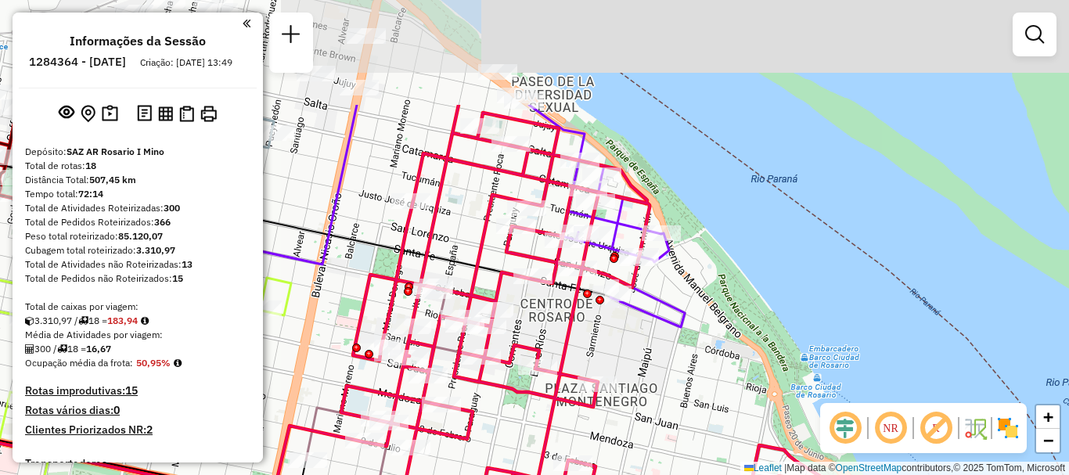
drag, startPoint x: 609, startPoint y: 176, endPoint x: 614, endPoint y: 329, distance: 152.7
click at [614, 329] on div "Rota 8 - Placa AD324QO 0000419478 - CHEN YUQIANG Janela de atendimento Grade de…" at bounding box center [534, 237] width 1069 height 475
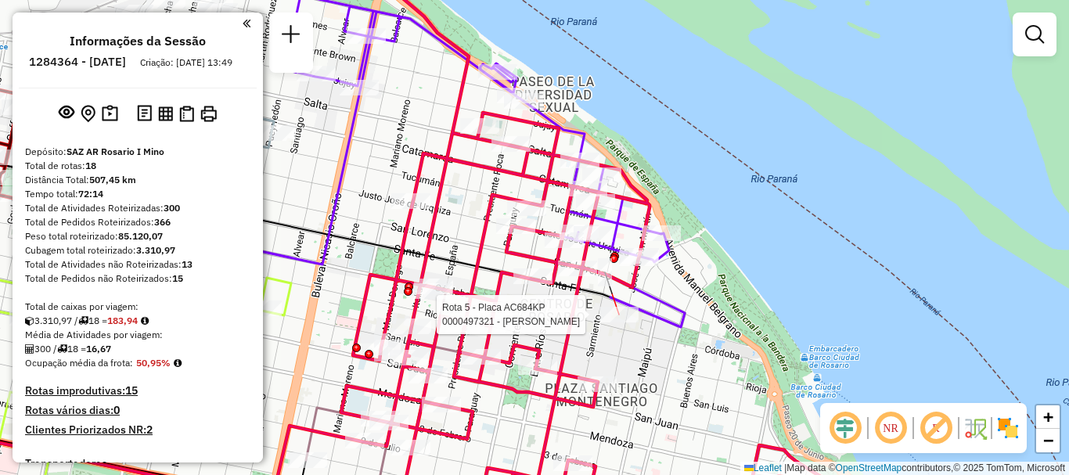
select select "**********"
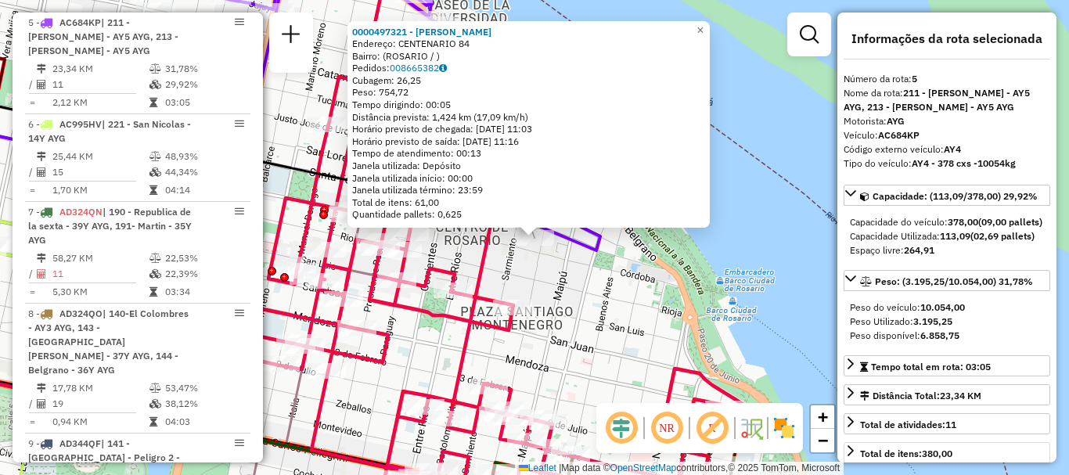
scroll to position [157, 0]
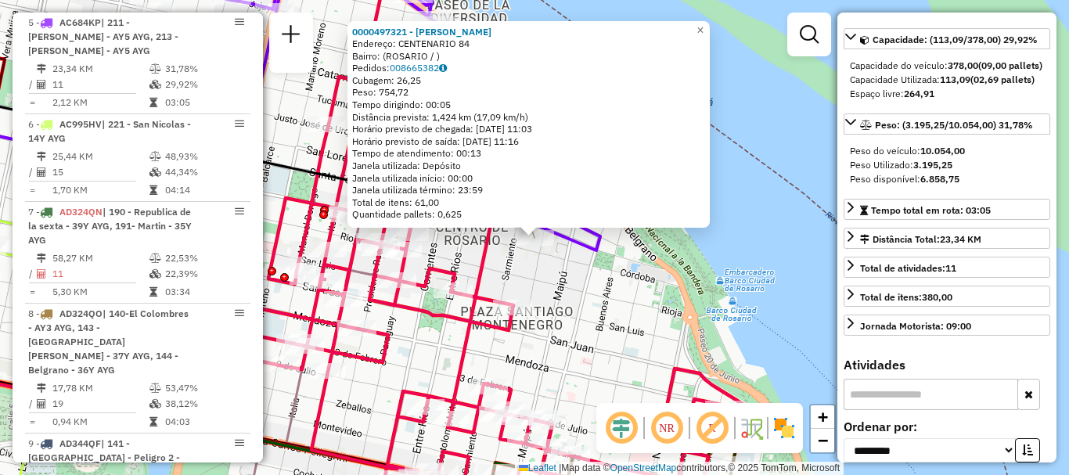
click at [791, 349] on div "0000497321 - Manzur Fortunato Alberto Endereço: CENTENARIO 84 Bairro: (ROSARIO …" at bounding box center [534, 237] width 1069 height 475
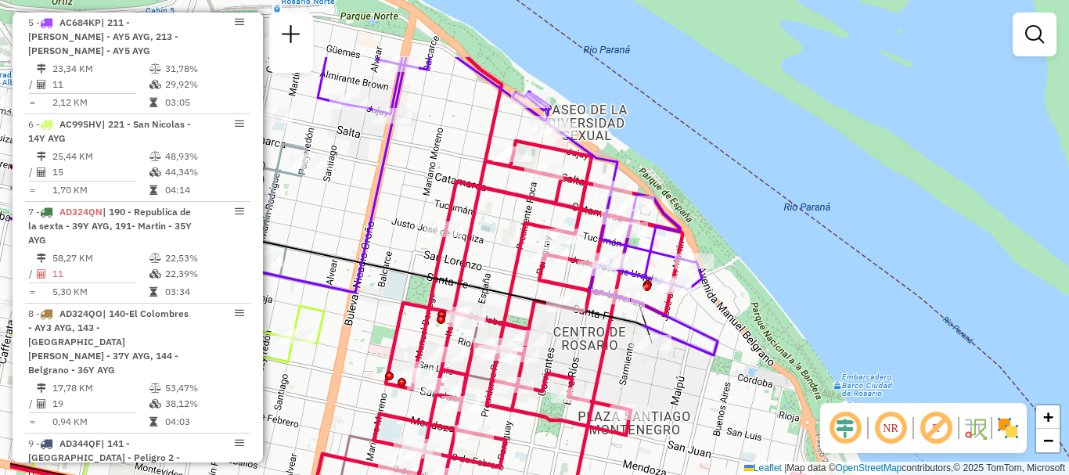
drag, startPoint x: 658, startPoint y: 369, endPoint x: 683, endPoint y: 394, distance: 34.9
click at [683, 394] on div "Janela de atendimento Grade de atendimento Capacidade Transportadoras Veículos …" at bounding box center [534, 237] width 1069 height 475
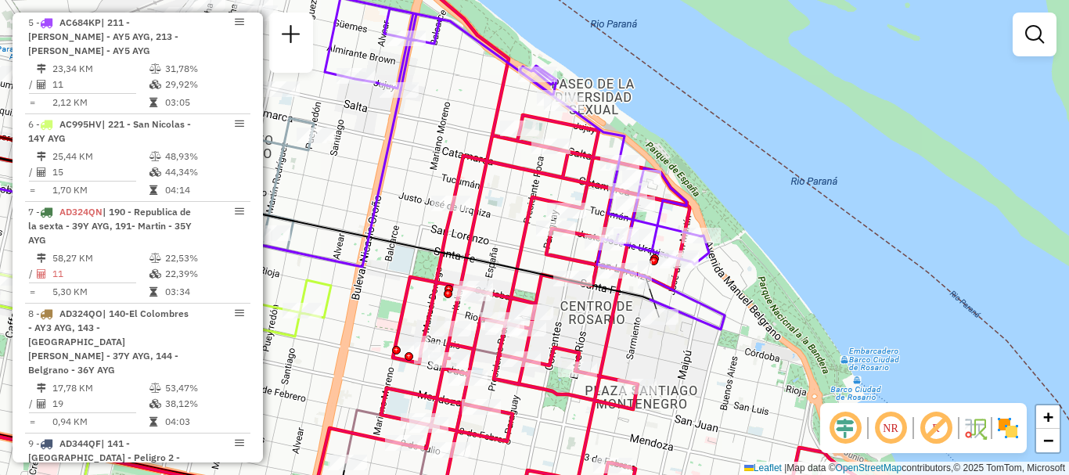
drag, startPoint x: 388, startPoint y: 210, endPoint x: 420, endPoint y: 70, distance: 143.6
click at [419, 77] on div "Janela de atendimento Grade de atendimento Capacidade Transportadoras Veículos …" at bounding box center [534, 237] width 1069 height 475
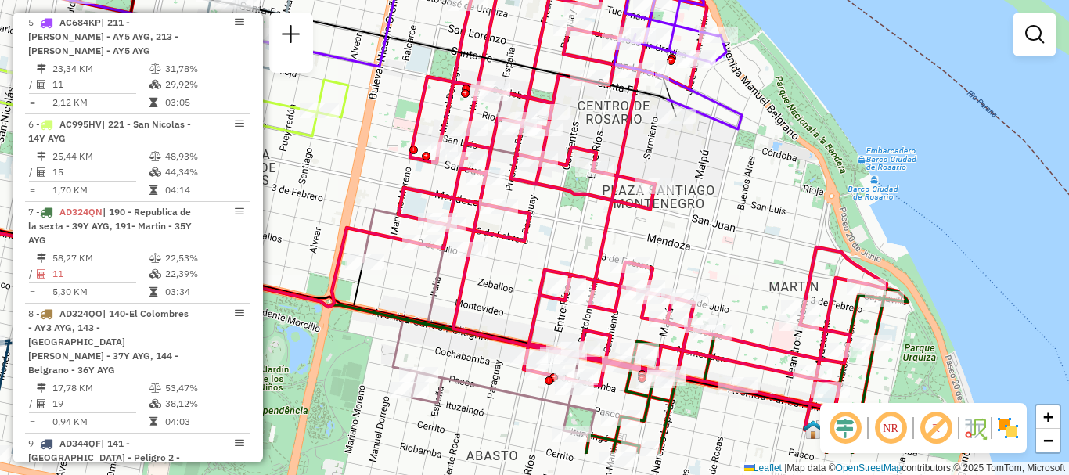
drag, startPoint x: 735, startPoint y: 341, endPoint x: 680, endPoint y: 186, distance: 164.4
click at [698, 214] on div "Janela de atendimento Grade de atendimento Capacidade Transportadoras Veículos …" at bounding box center [534, 237] width 1069 height 475
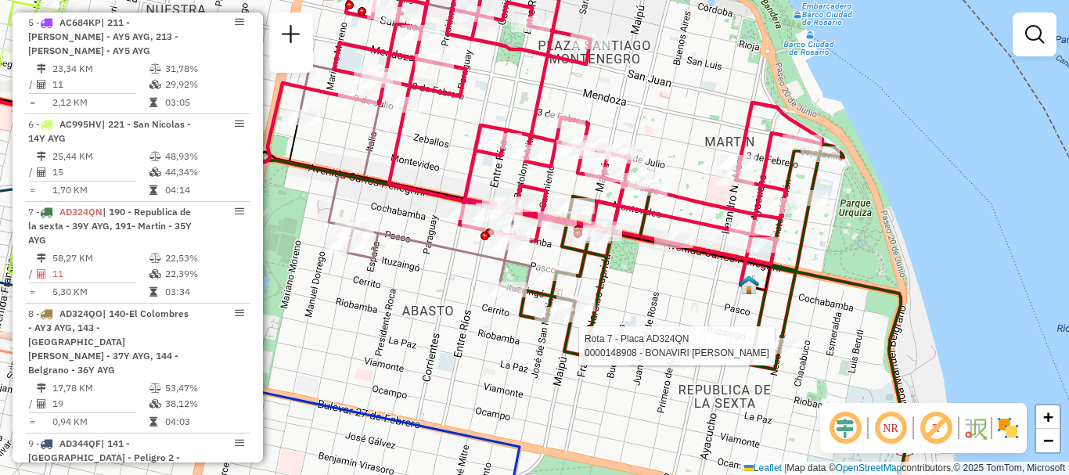
select select "**********"
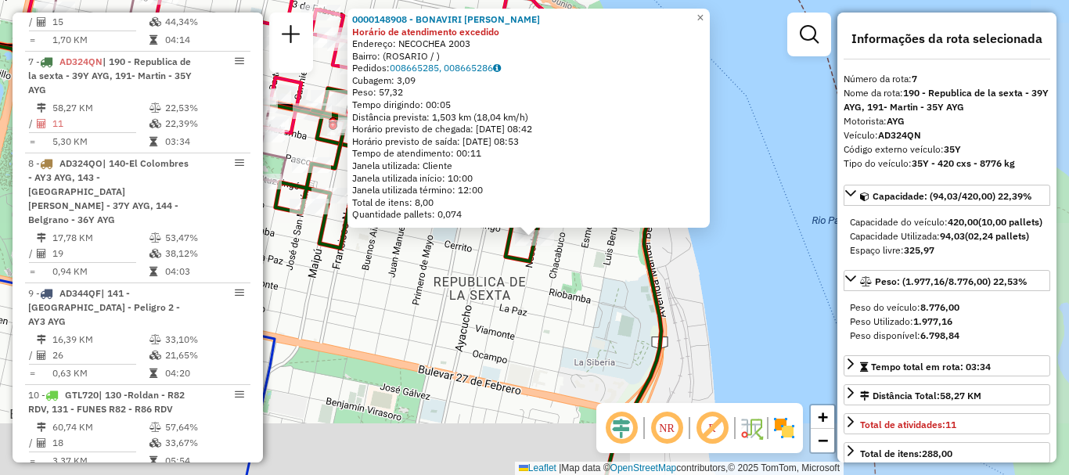
scroll to position [1140, 0]
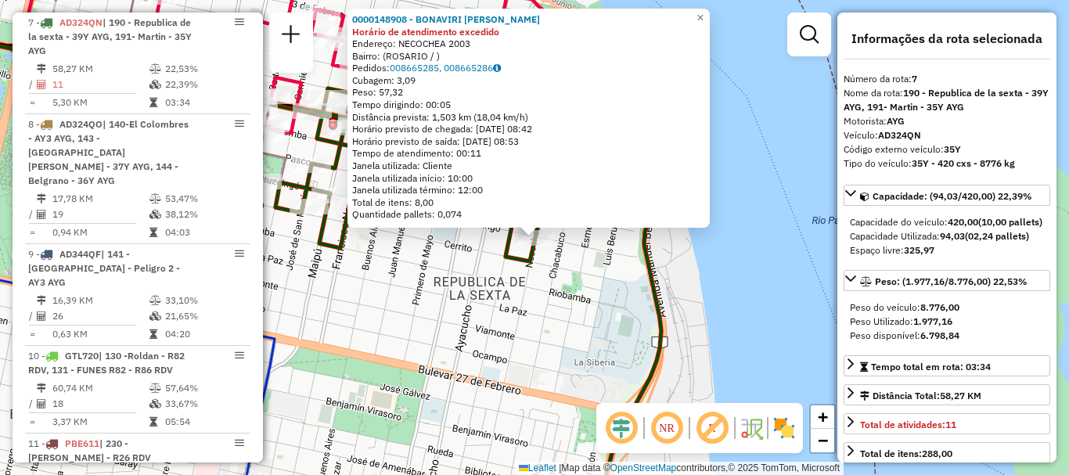
click at [780, 314] on div "Rota 7 - Placa AD324QN 0000148908 - BONAVIRI HUGO ORLANDO 0000148908 - BONAVIRI…" at bounding box center [534, 237] width 1069 height 475
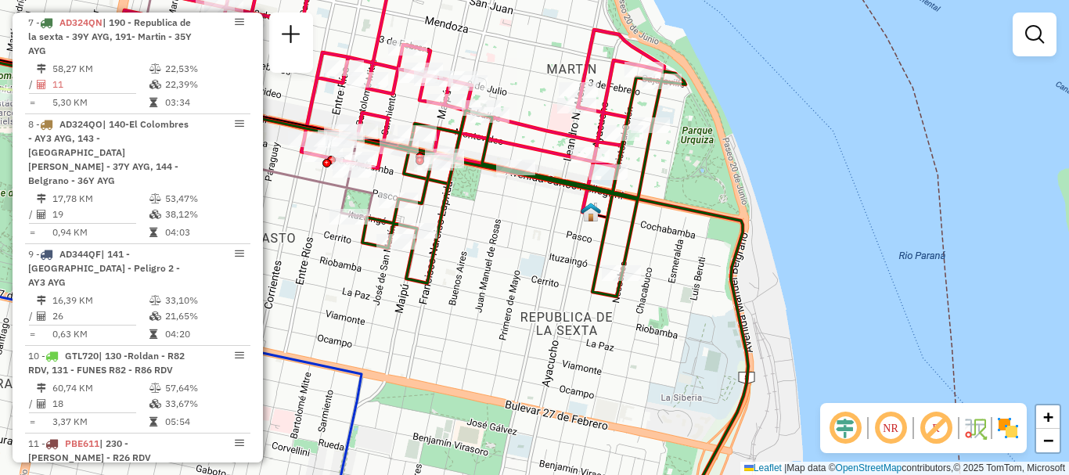
drag, startPoint x: 527, startPoint y: 274, endPoint x: 614, endPoint y: 309, distance: 93.8
click at [614, 309] on div "Janela de atendimento Grade de atendimento Capacidade Transportadoras Veículos …" at bounding box center [534, 237] width 1069 height 475
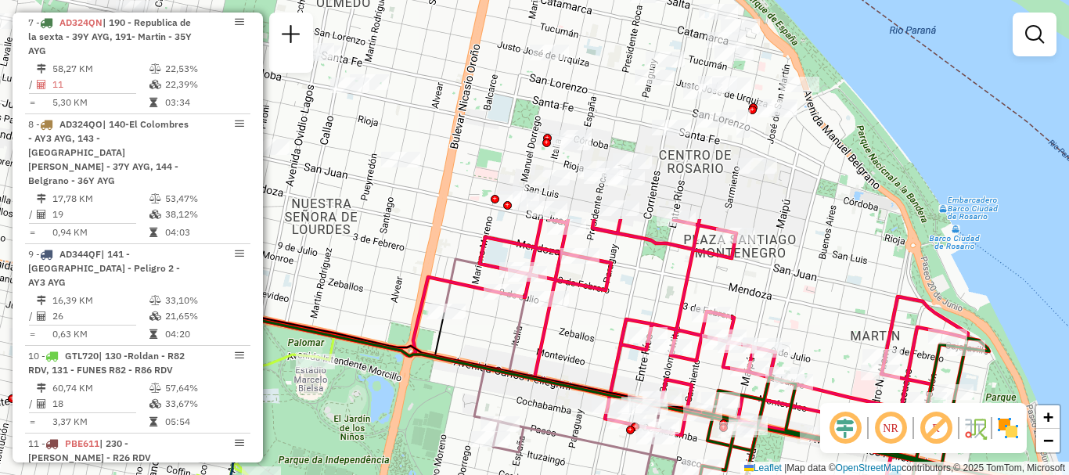
drag, startPoint x: 727, startPoint y: 366, endPoint x: 842, endPoint y: 506, distance: 181.3
click at [842, 474] on html "Aguarde... Pop-up bloqueado! Seu navegador bloqueou automáticamente a abertura …" at bounding box center [534, 237] width 1069 height 475
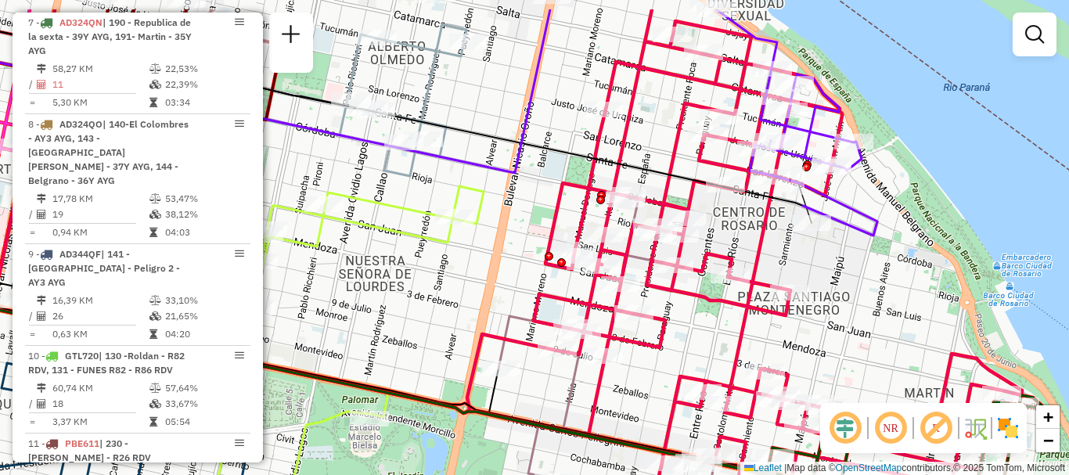
drag, startPoint x: 583, startPoint y: 280, endPoint x: 637, endPoint y: 337, distance: 78.6
click at [637, 337] on icon at bounding box center [485, 262] width 1076 height 506
click at [1036, 28] on em at bounding box center [1034, 34] width 19 height 19
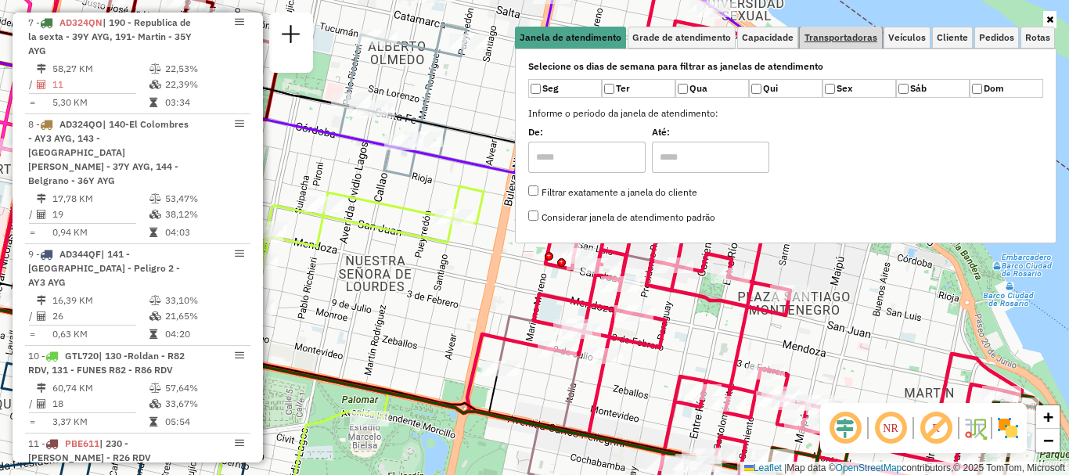
click at [858, 34] on span "Transportadoras" at bounding box center [841, 37] width 73 height 9
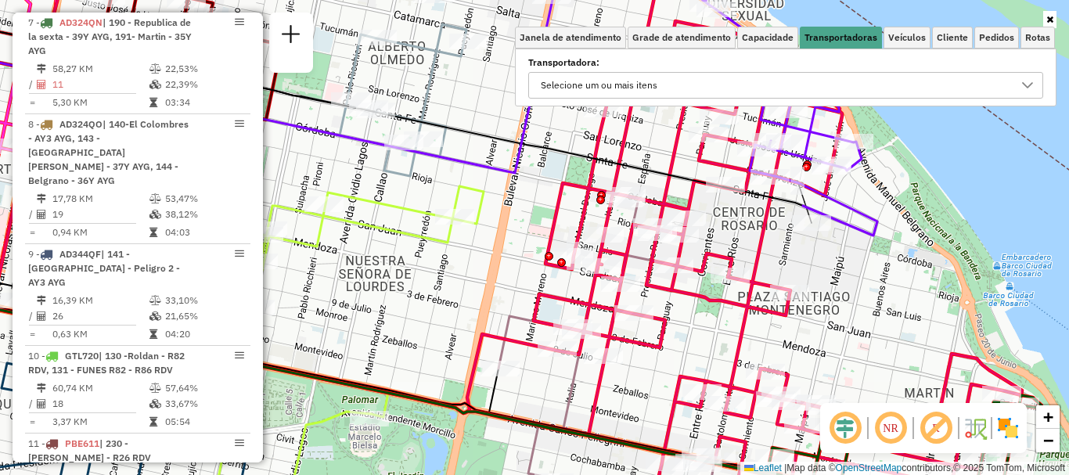
click at [1032, 85] on icon at bounding box center [1028, 85] width 13 height 13
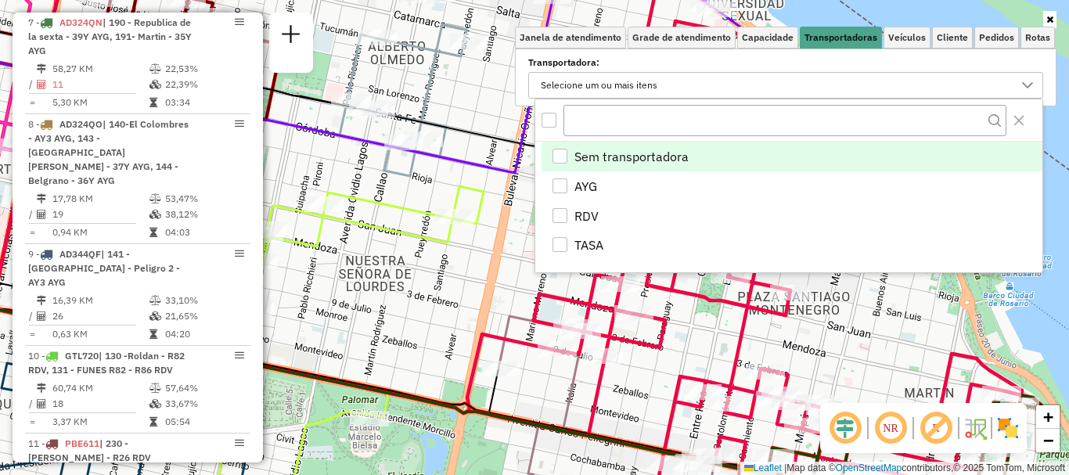
scroll to position [9, 54]
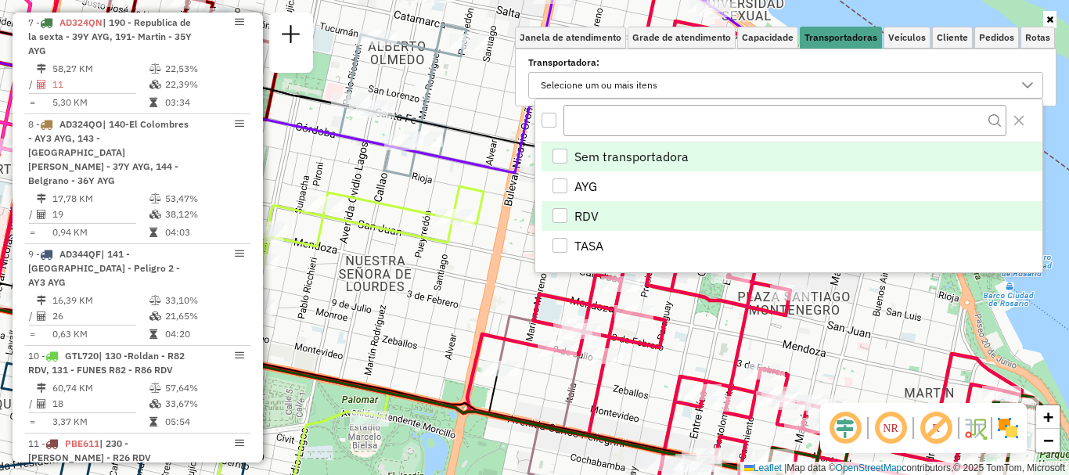
click at [566, 208] on div "RDV" at bounding box center [561, 216] width 16 height 16
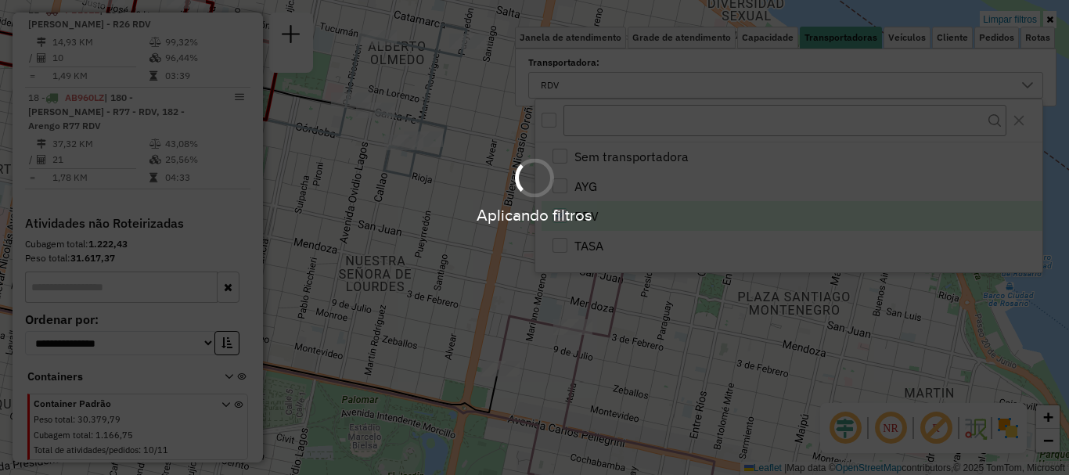
click at [522, 265] on div "Aplicando filtros" at bounding box center [534, 237] width 1069 height 475
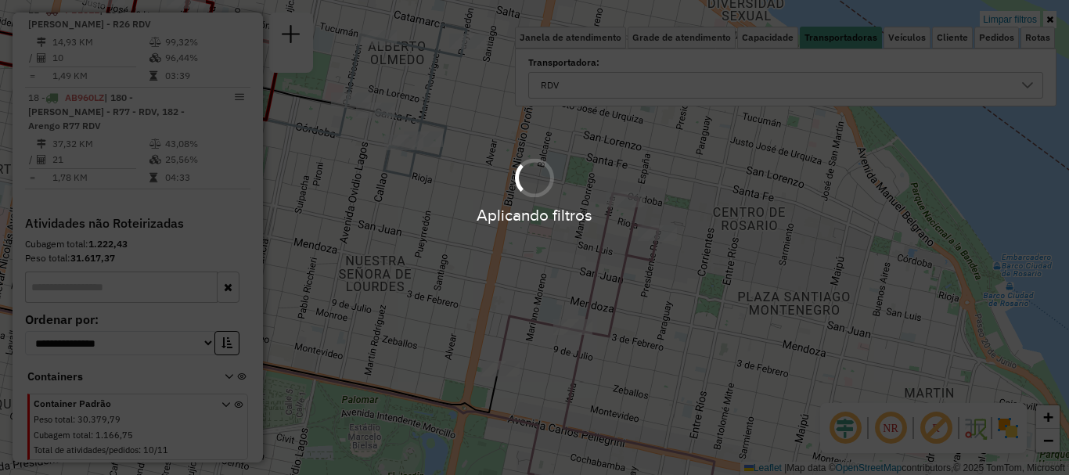
scroll to position [645, 0]
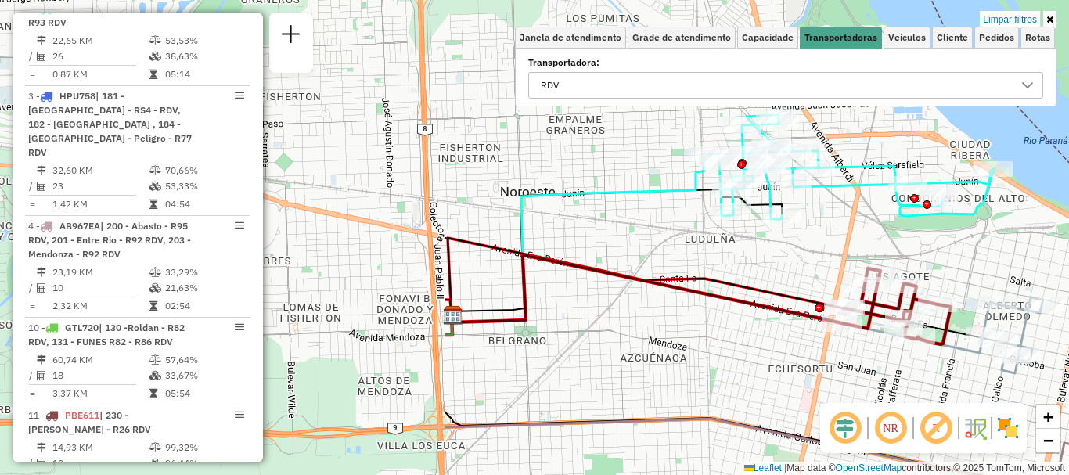
drag, startPoint x: 523, startPoint y: 290, endPoint x: 1069, endPoint y: 435, distance: 564.5
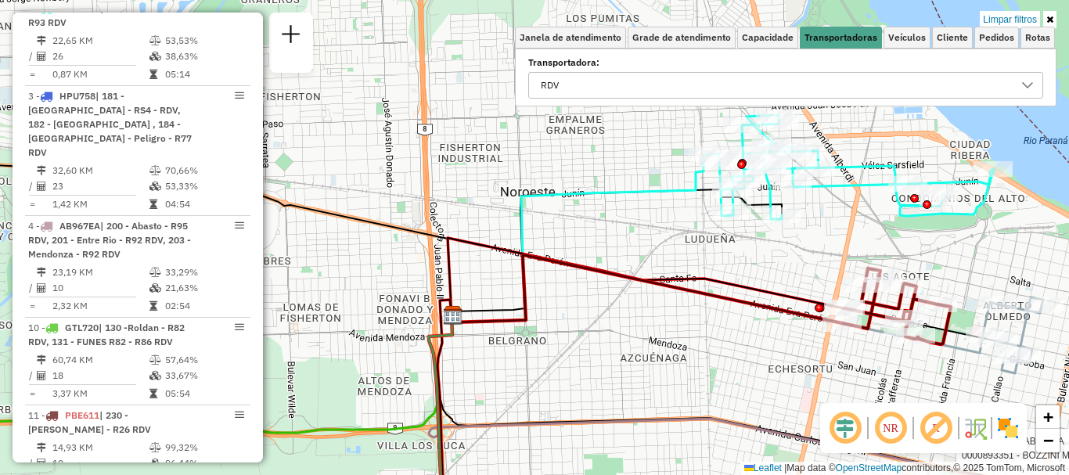
click at [1034, 83] on icon at bounding box center [1028, 85] width 13 height 13
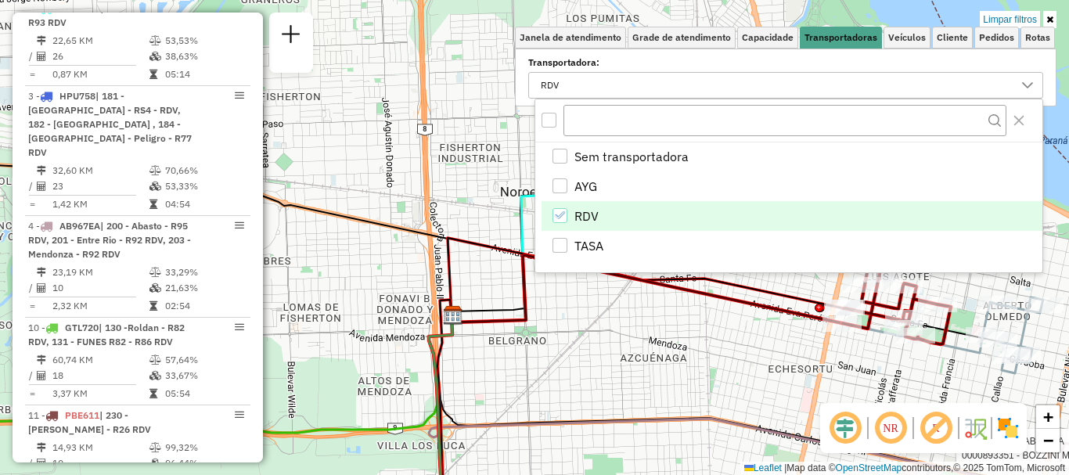
click at [555, 209] on div "RDV" at bounding box center [560, 215] width 15 height 15
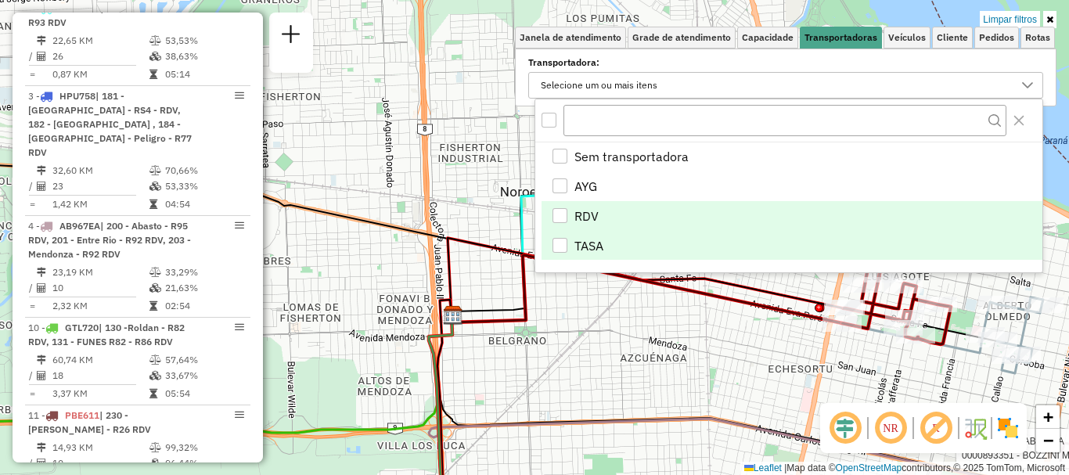
click at [556, 244] on div "TASA" at bounding box center [560, 245] width 15 height 15
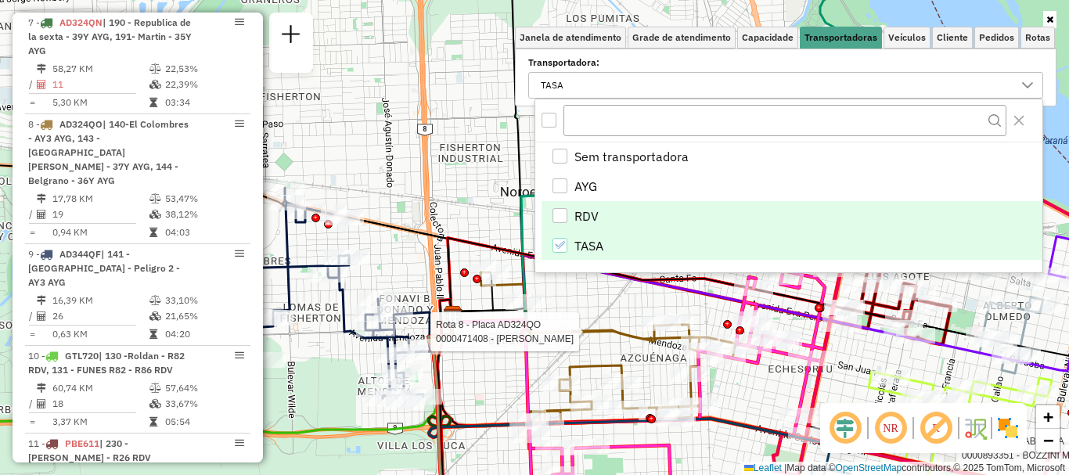
click at [557, 339] on div "Rota 4 - Placa AB967EA 0000893351 - BOZZINI M DE Rota 8 - Placa AD324QO 0000471…" at bounding box center [534, 237] width 1069 height 475
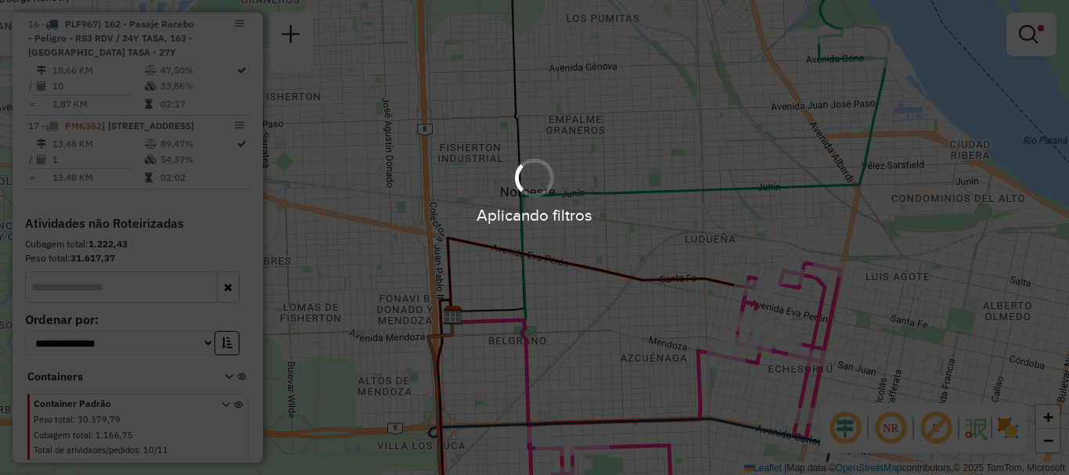
scroll to position [875, 0]
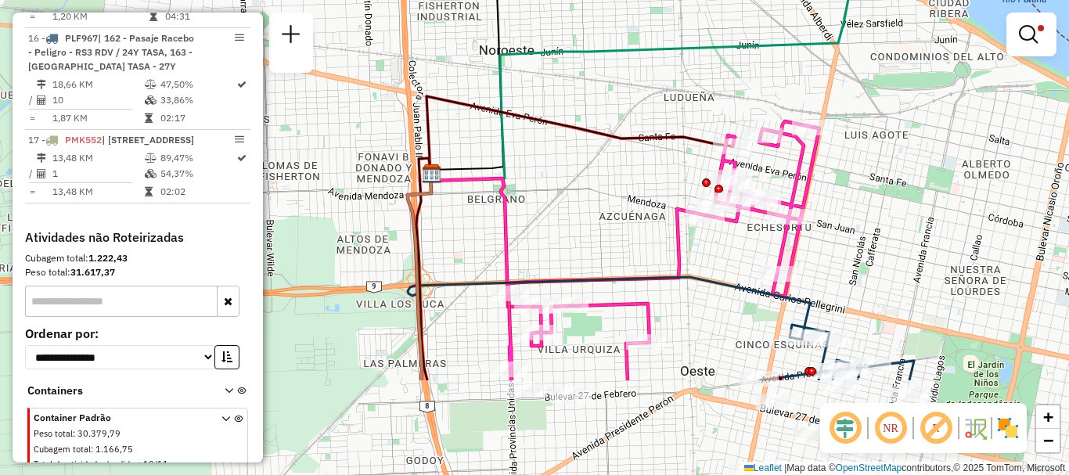
drag, startPoint x: 583, startPoint y: 346, endPoint x: 562, endPoint y: 205, distance: 142.5
click at [562, 205] on div "Limpar filtros Janela de atendimento Grade de atendimento Capacidade Transporta…" at bounding box center [534, 237] width 1069 height 475
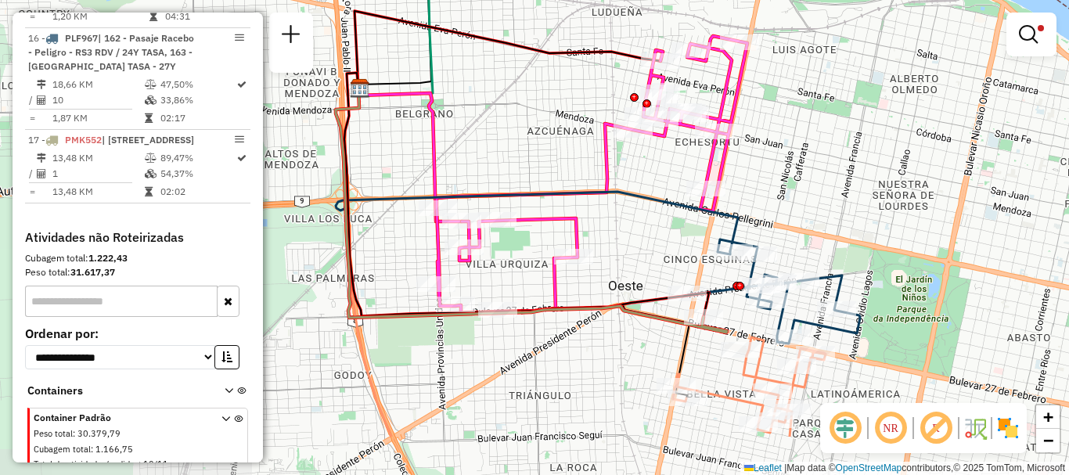
drag, startPoint x: 647, startPoint y: 299, endPoint x: 582, endPoint y: 223, distance: 99.9
click at [584, 225] on div "Limpar filtros Janela de atendimento Grade de atendimento Capacidade Transporta…" at bounding box center [534, 237] width 1069 height 475
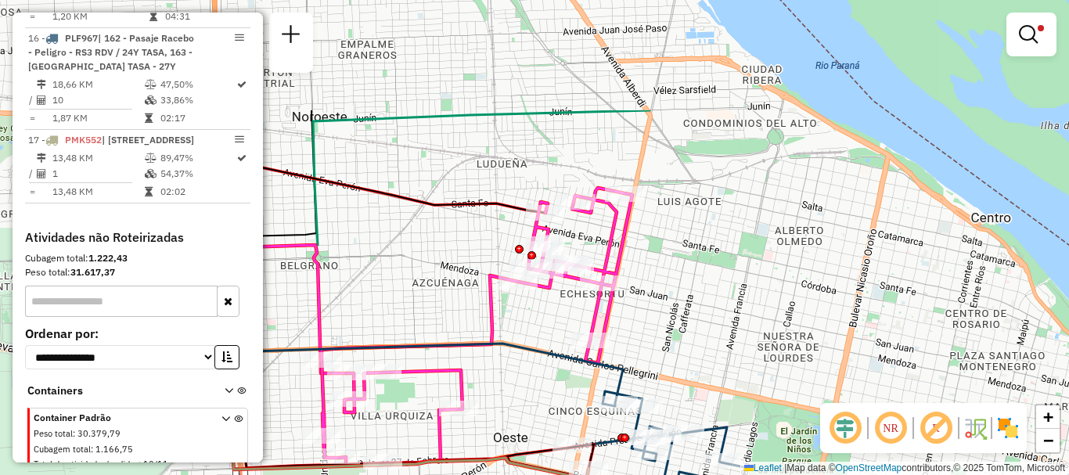
drag, startPoint x: 576, startPoint y: 271, endPoint x: 580, endPoint y: 506, distance: 234.9
click at [580, 474] on html "Aplicando filtros Pop-up bloqueado! Seu navegador bloqueou automáticamente a ab…" at bounding box center [534, 237] width 1069 height 475
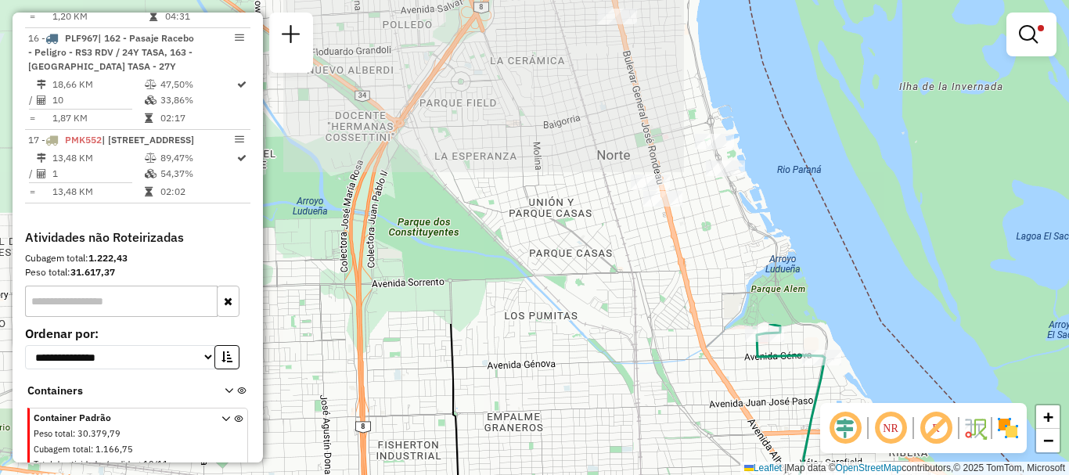
drag, startPoint x: 453, startPoint y: 179, endPoint x: 586, endPoint y: 506, distance: 352.2
click at [586, 474] on html "Aplicando filtros Pop-up bloqueado! Seu navegador bloqueou automáticamente a ab…" at bounding box center [534, 237] width 1069 height 475
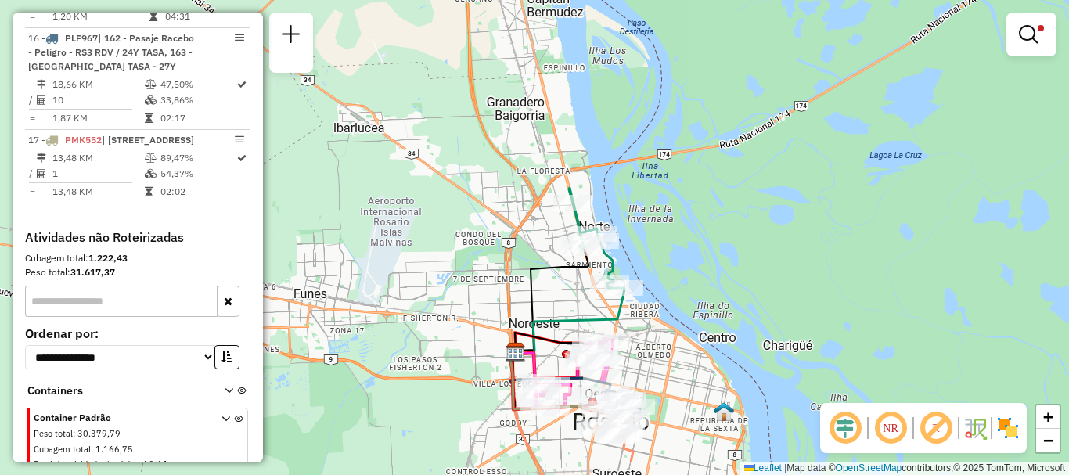
drag, startPoint x: 567, startPoint y: 351, endPoint x: 548, endPoint y: 131, distance: 220.8
click at [545, 139] on div "Limpar filtros Janela de atendimento Grade de atendimento Capacidade Transporta…" at bounding box center [534, 237] width 1069 height 475
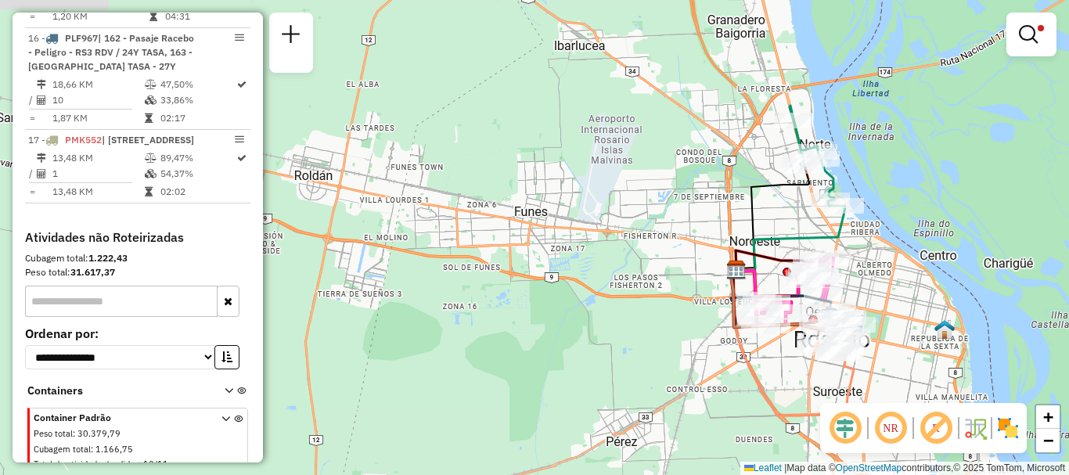
drag, startPoint x: 591, startPoint y: 280, endPoint x: 691, endPoint y: 360, distance: 128.1
click at [691, 360] on div "Limpar filtros Janela de atendimento Grade de atendimento Capacidade Transporta…" at bounding box center [534, 237] width 1069 height 475
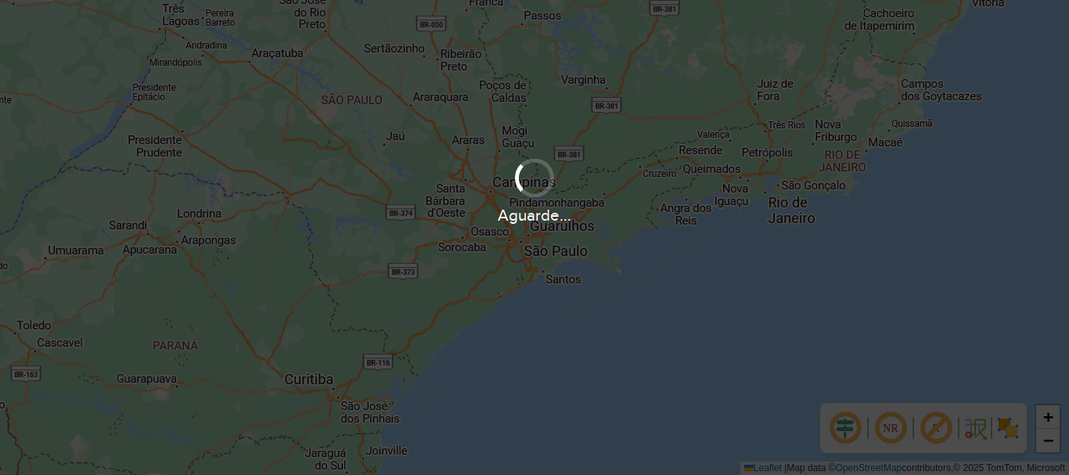
scroll to position [1026, 0]
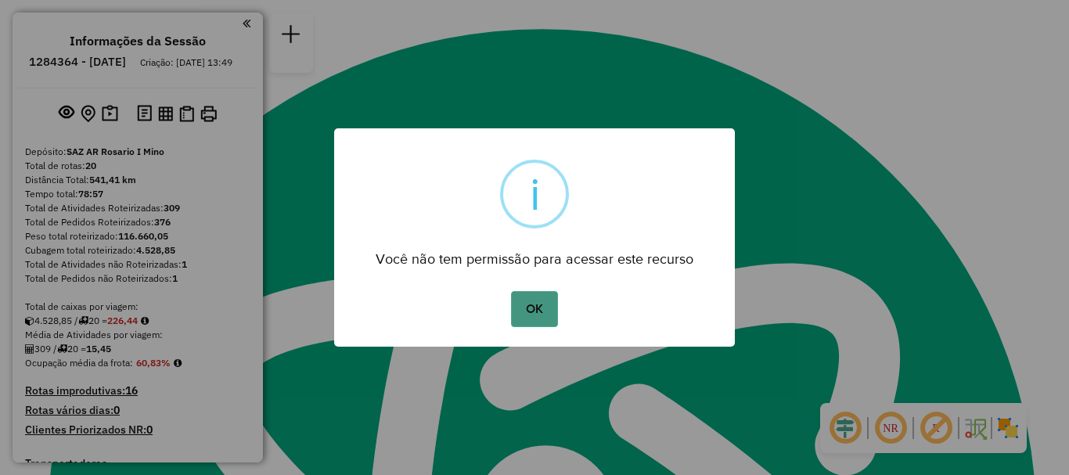
click at [546, 306] on button "OK" at bounding box center [534, 309] width 46 height 36
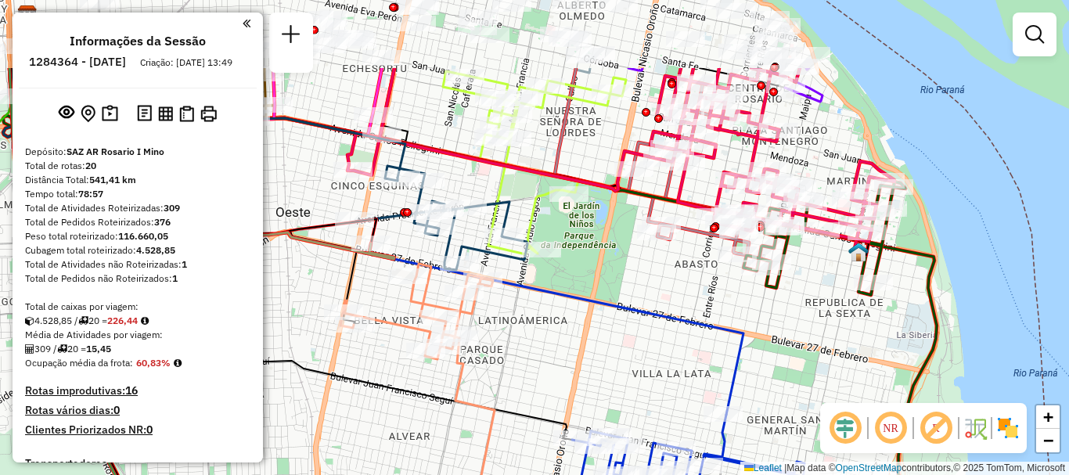
drag, startPoint x: 628, startPoint y: 325, endPoint x: 628, endPoint y: 337, distance: 12.5
click at [628, 337] on div "Janela de atendimento Grade de atendimento Capacidade Transportadoras Veículos …" at bounding box center [534, 237] width 1069 height 475
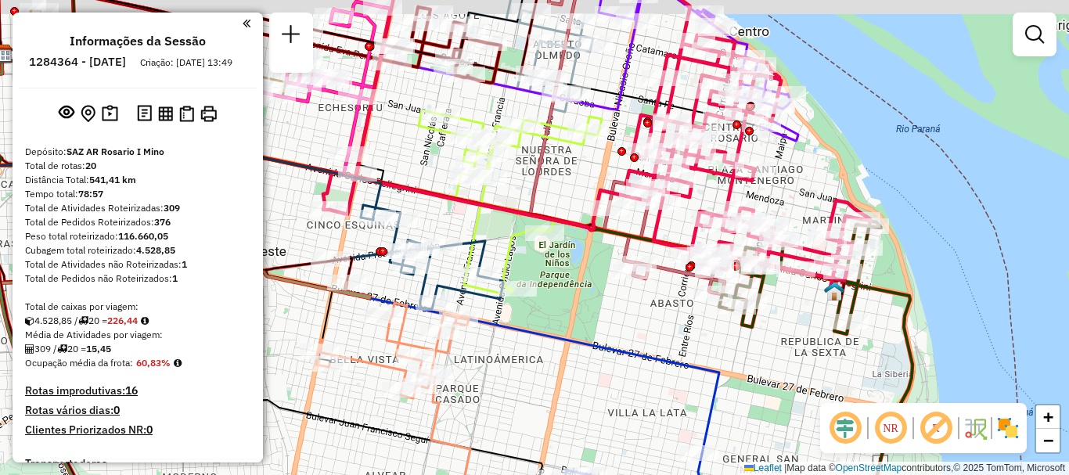
drag, startPoint x: 688, startPoint y: 316, endPoint x: 655, endPoint y: 348, distance: 45.9
click at [655, 348] on div "Janela de atendimento Grade de atendimento Capacidade Transportadoras Veículos …" at bounding box center [534, 237] width 1069 height 475
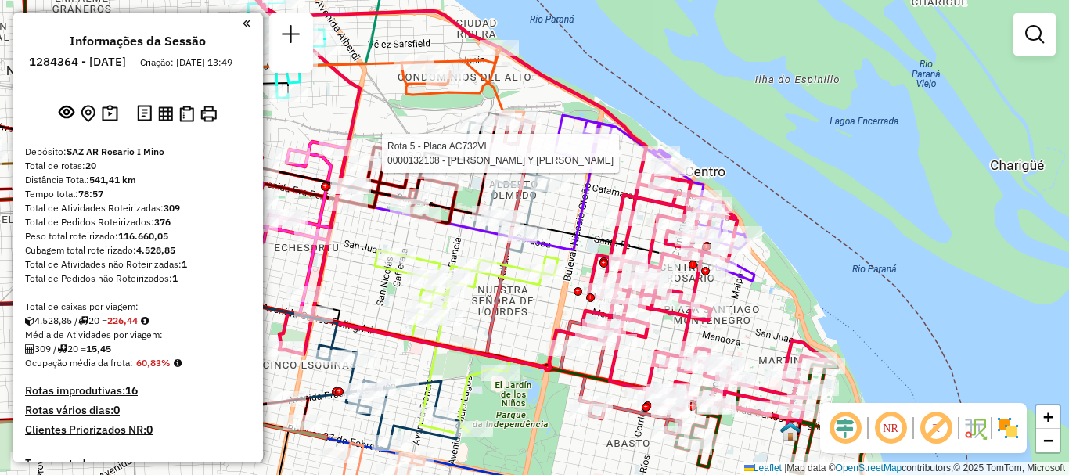
select select "**********"
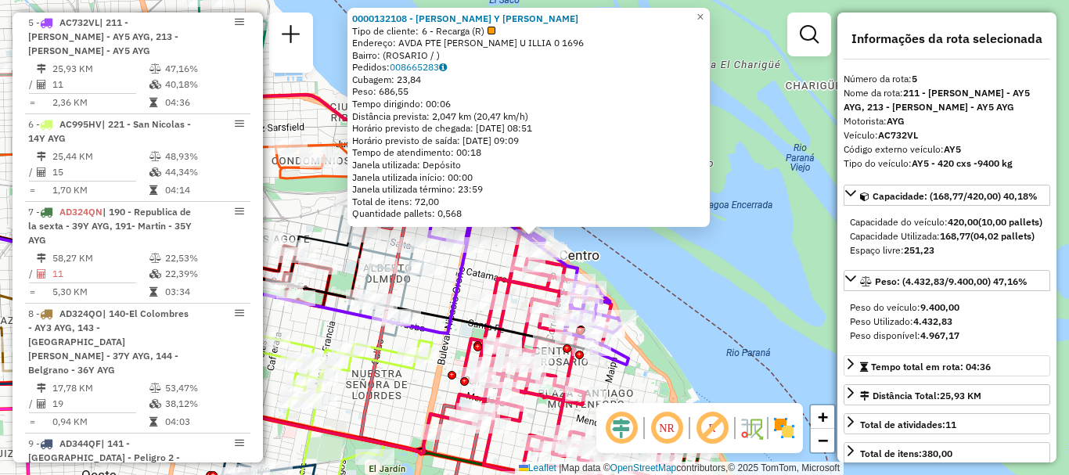
scroll to position [157, 0]
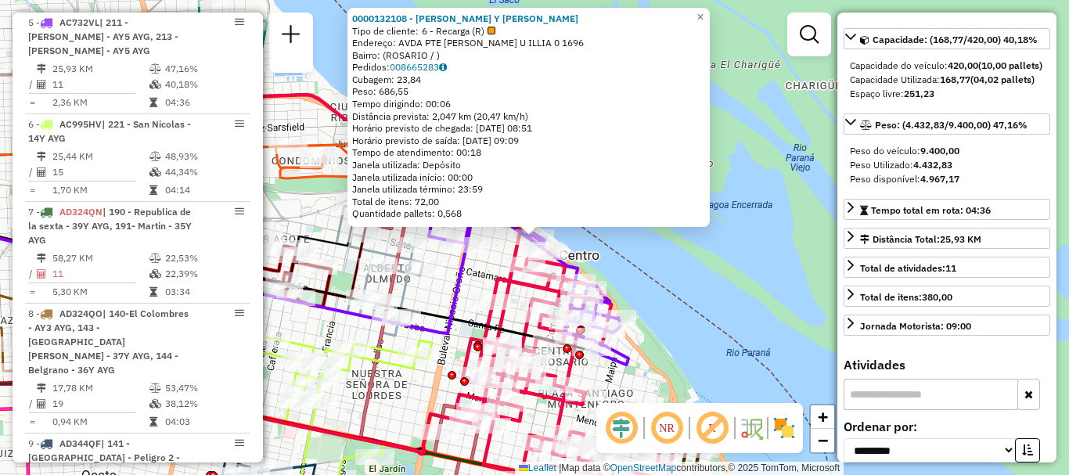
click at [715, 324] on div "0000132108 - RITAGLIATI PEDRO Y GONZALEZ SERGIO SH Tipo de cliente: 6 - Recarga…" at bounding box center [534, 237] width 1069 height 475
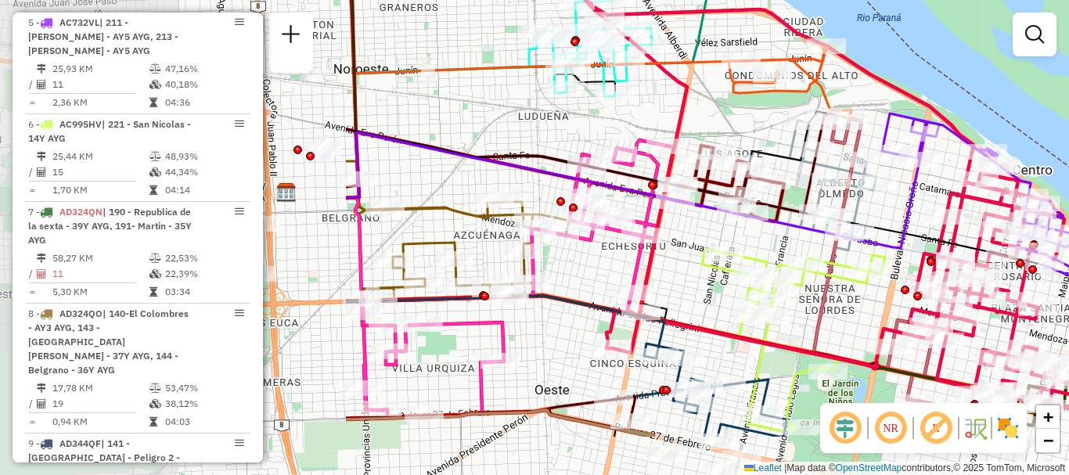
drag, startPoint x: 448, startPoint y: 297, endPoint x: 950, endPoint y: 210, distance: 510.0
click at [920, 210] on icon at bounding box center [633, 190] width 574 height 116
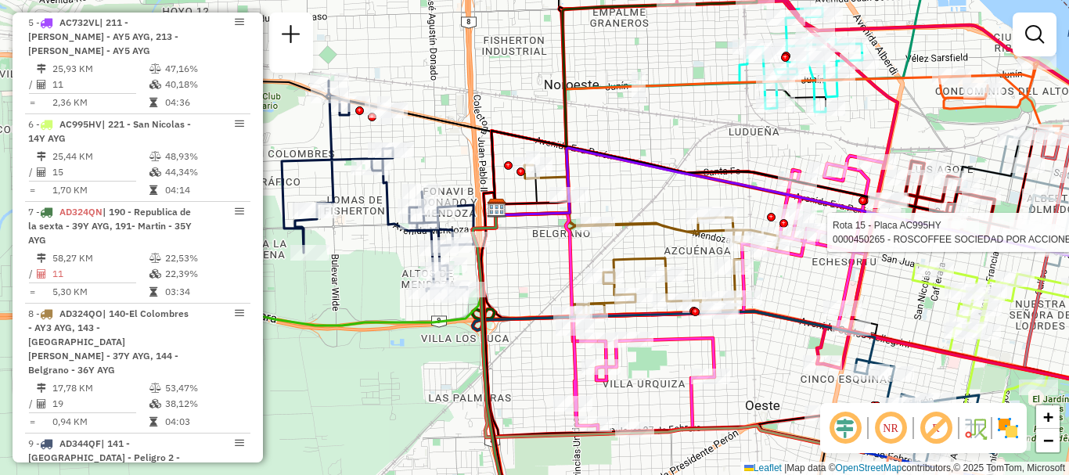
drag, startPoint x: 373, startPoint y: 287, endPoint x: 542, endPoint y: 305, distance: 170.7
click at [542, 305] on div "Rota 15 - Placa AC995HY 0000450265 - ROSCOFFEE SOCIEDAD POR ACCIONES SIMPLIFICA…" at bounding box center [534, 237] width 1069 height 475
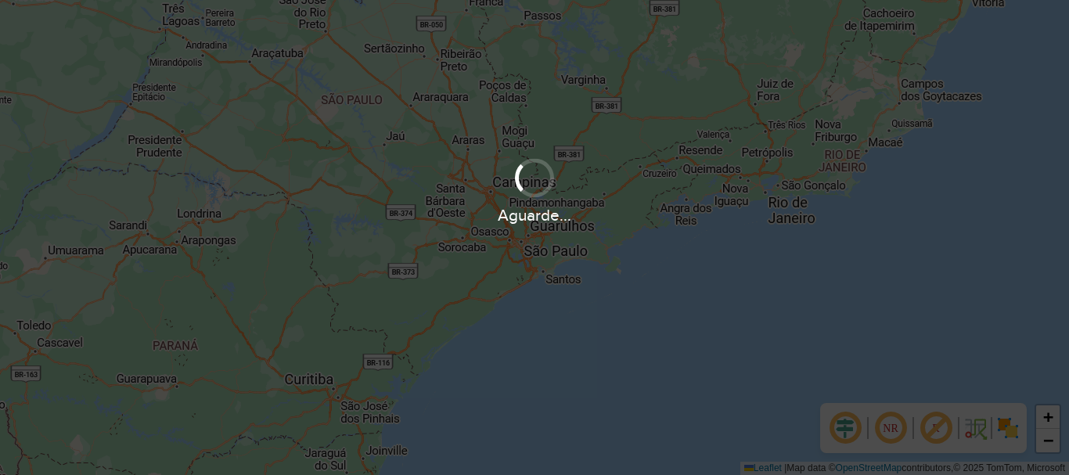
scroll to position [1026, 0]
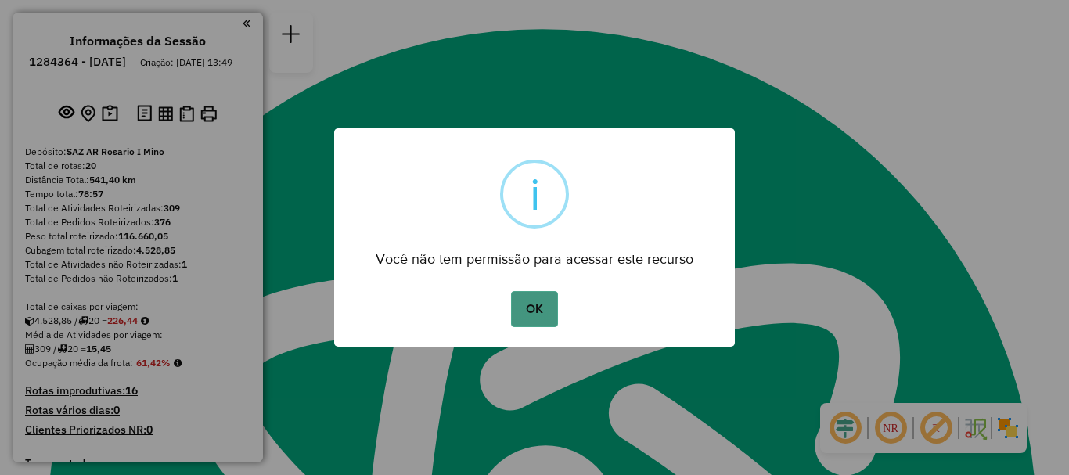
click at [543, 316] on button "OK" at bounding box center [534, 309] width 46 height 36
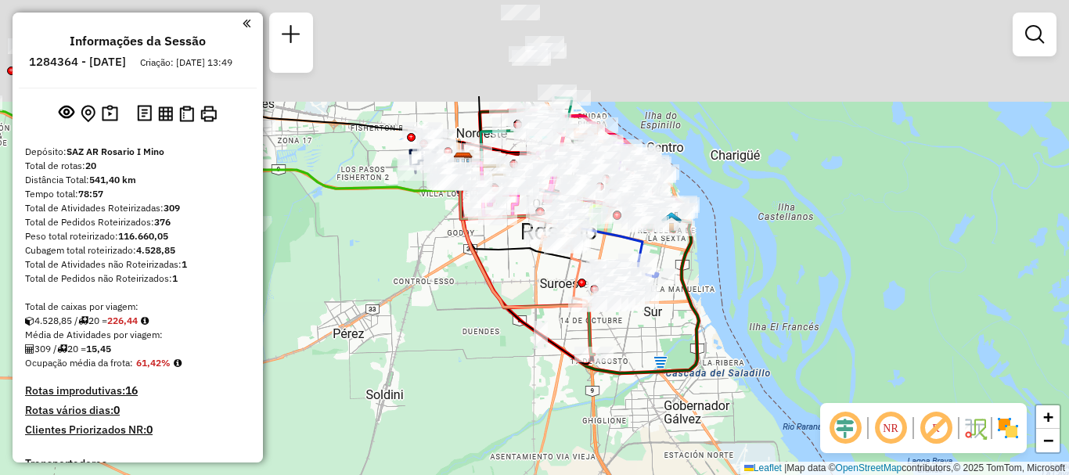
drag, startPoint x: 550, startPoint y: 342, endPoint x: 542, endPoint y: 385, distance: 43.8
click at [542, 385] on div "Janela de atendimento Grade de atendimento Capacidade Transportadoras Veículos …" at bounding box center [534, 237] width 1069 height 475
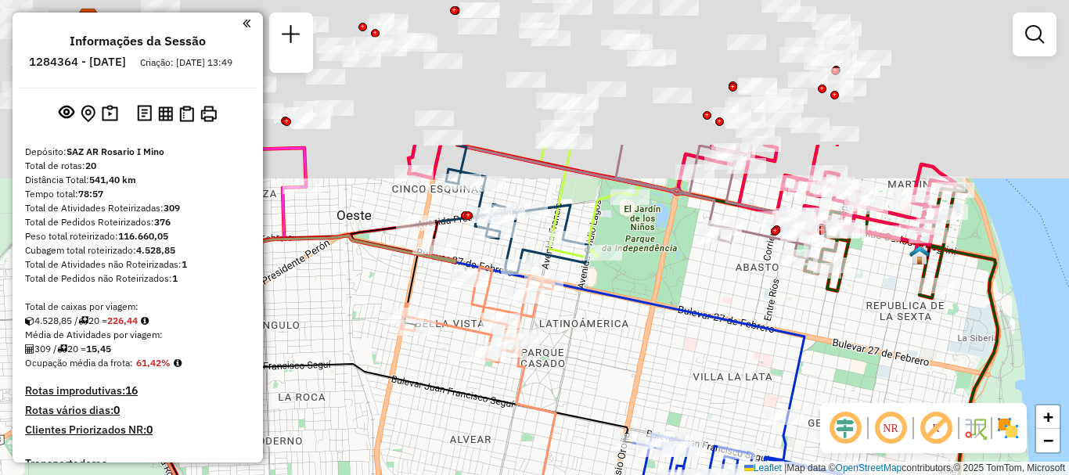
drag, startPoint x: 699, startPoint y: 386, endPoint x: 699, endPoint y: 402, distance: 15.7
click at [699, 402] on div "Janela de atendimento Grade de atendimento Capacidade Transportadoras Veículos …" at bounding box center [534, 237] width 1069 height 475
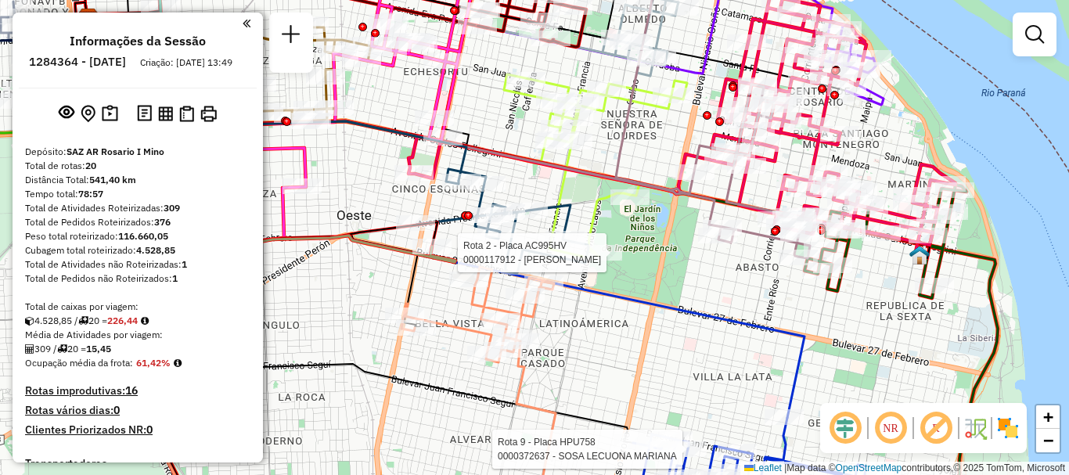
select select "**********"
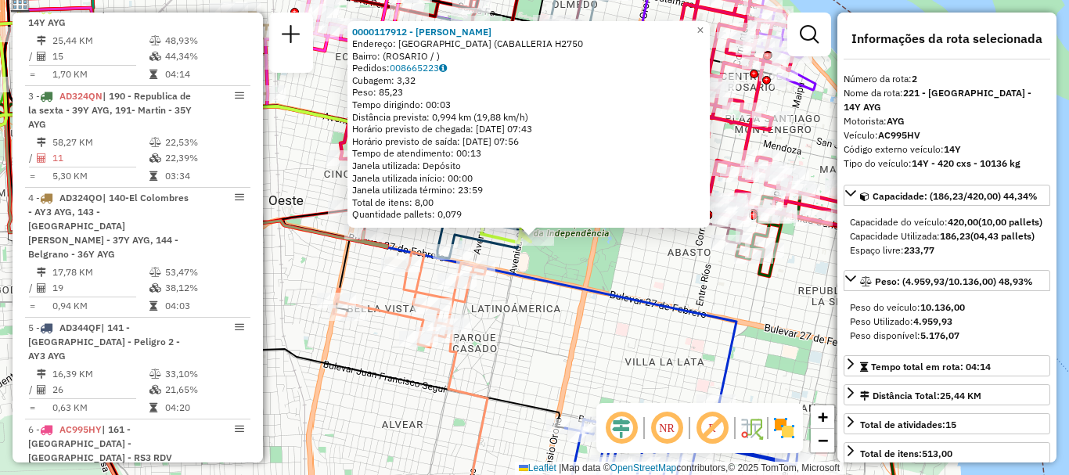
scroll to position [78, 0]
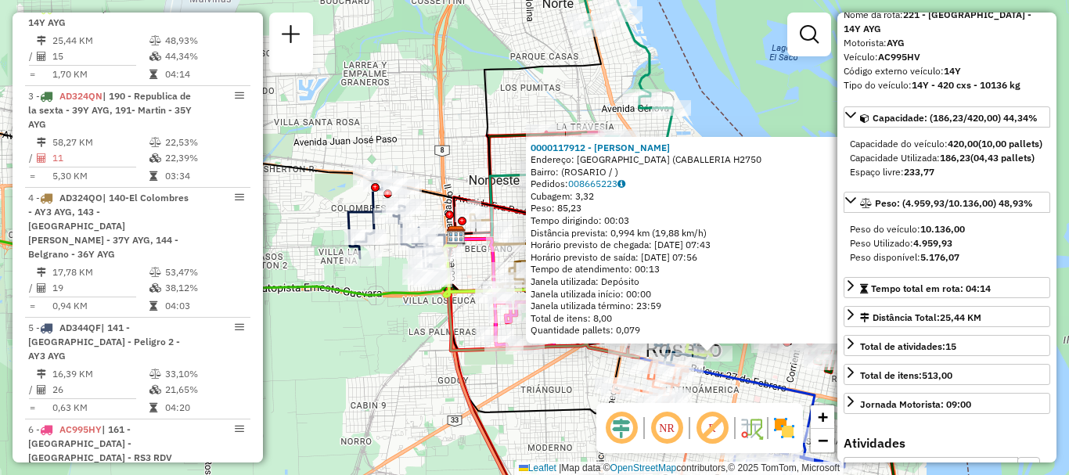
click at [740, 397] on div "0000117912 - [PERSON_NAME]: [GEOGRAPHIC_DATA] (CABALLERIA H2750 Bairro: ([GEOGR…" at bounding box center [534, 237] width 1069 height 475
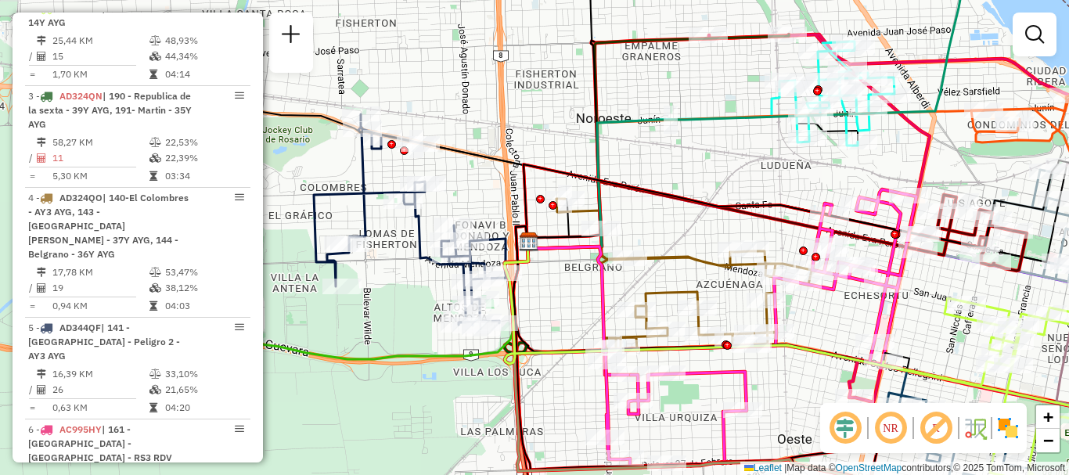
drag, startPoint x: 721, startPoint y: 413, endPoint x: 965, endPoint y: 425, distance: 244.6
click at [965, 425] on hb-router-mapa "Informações da Sessão 1284364 - [DATE] Criação: [DATE] 13:49 Depósito: SAZ AR R…" at bounding box center [534, 237] width 1069 height 475
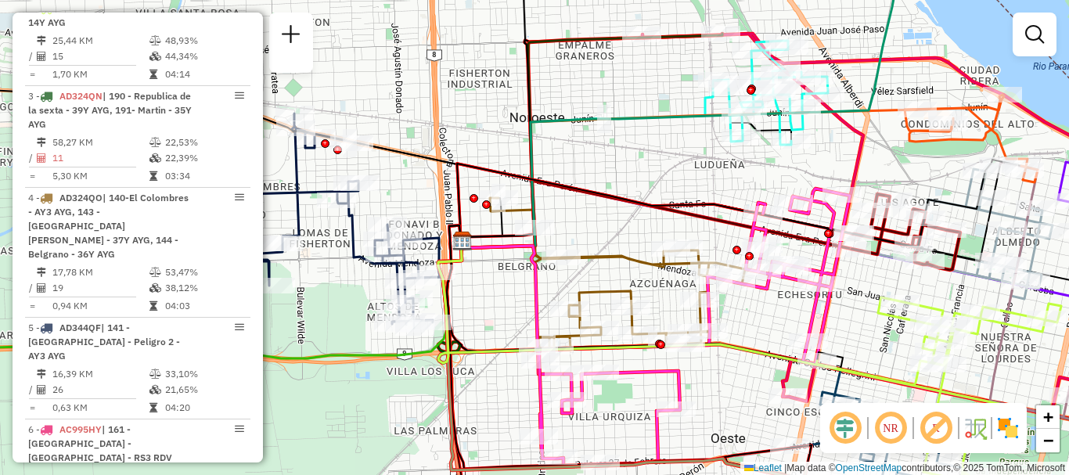
drag, startPoint x: 580, startPoint y: 320, endPoint x: 387, endPoint y: 310, distance: 193.6
click at [387, 310] on div "Janela de atendimento Grade de atendimento Capacidade Transportadoras Veículos …" at bounding box center [534, 237] width 1069 height 475
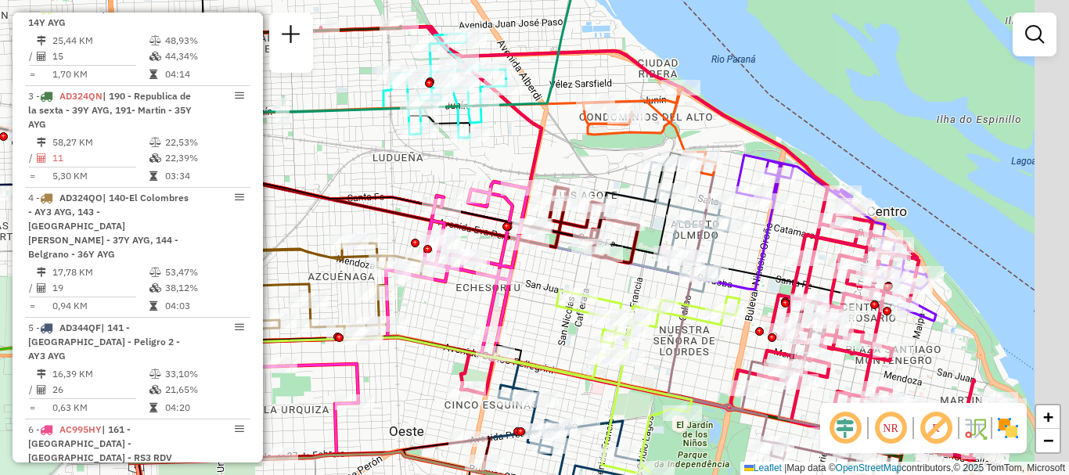
drag, startPoint x: 724, startPoint y: 362, endPoint x: 513, endPoint y: 366, distance: 211.4
click at [513, 366] on icon at bounding box center [617, 381] width 245 height 183
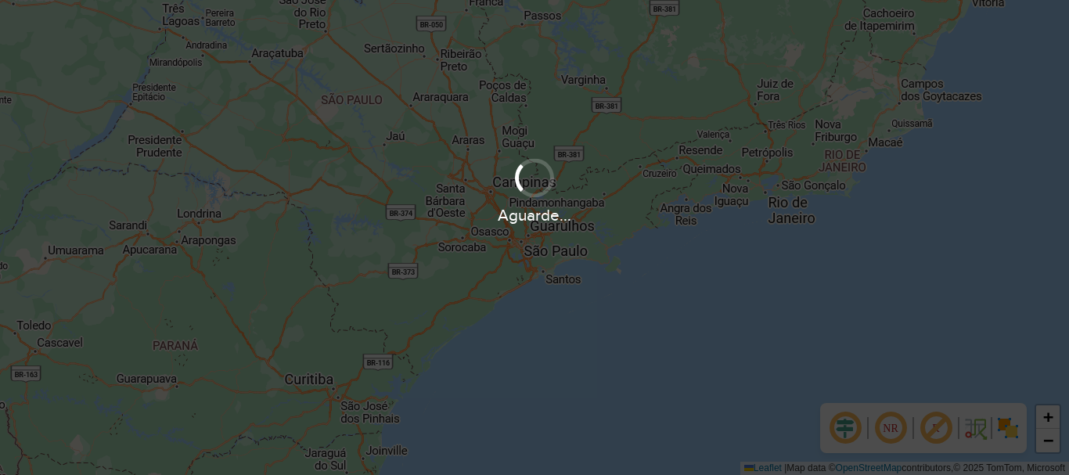
scroll to position [1026, 0]
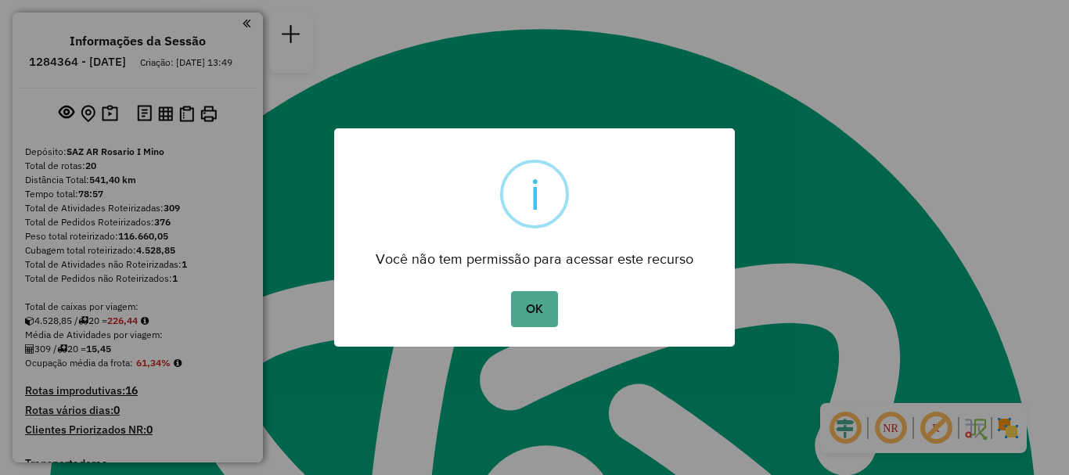
click at [532, 302] on button "OK" at bounding box center [534, 309] width 46 height 36
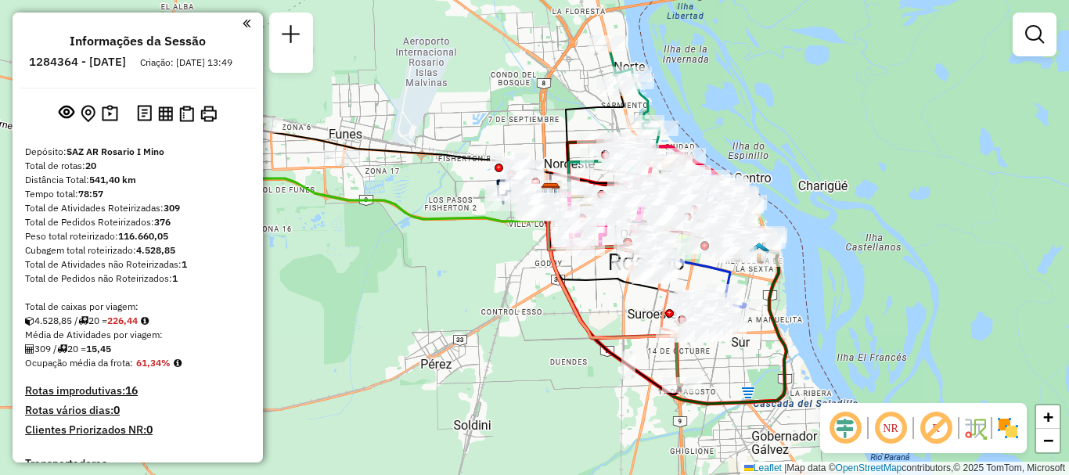
click at [477, 305] on div "Janela de atendimento Grade de atendimento Capacidade Transportadoras Veículos …" at bounding box center [534, 237] width 1069 height 475
